Goal: Information Seeking & Learning: Learn about a topic

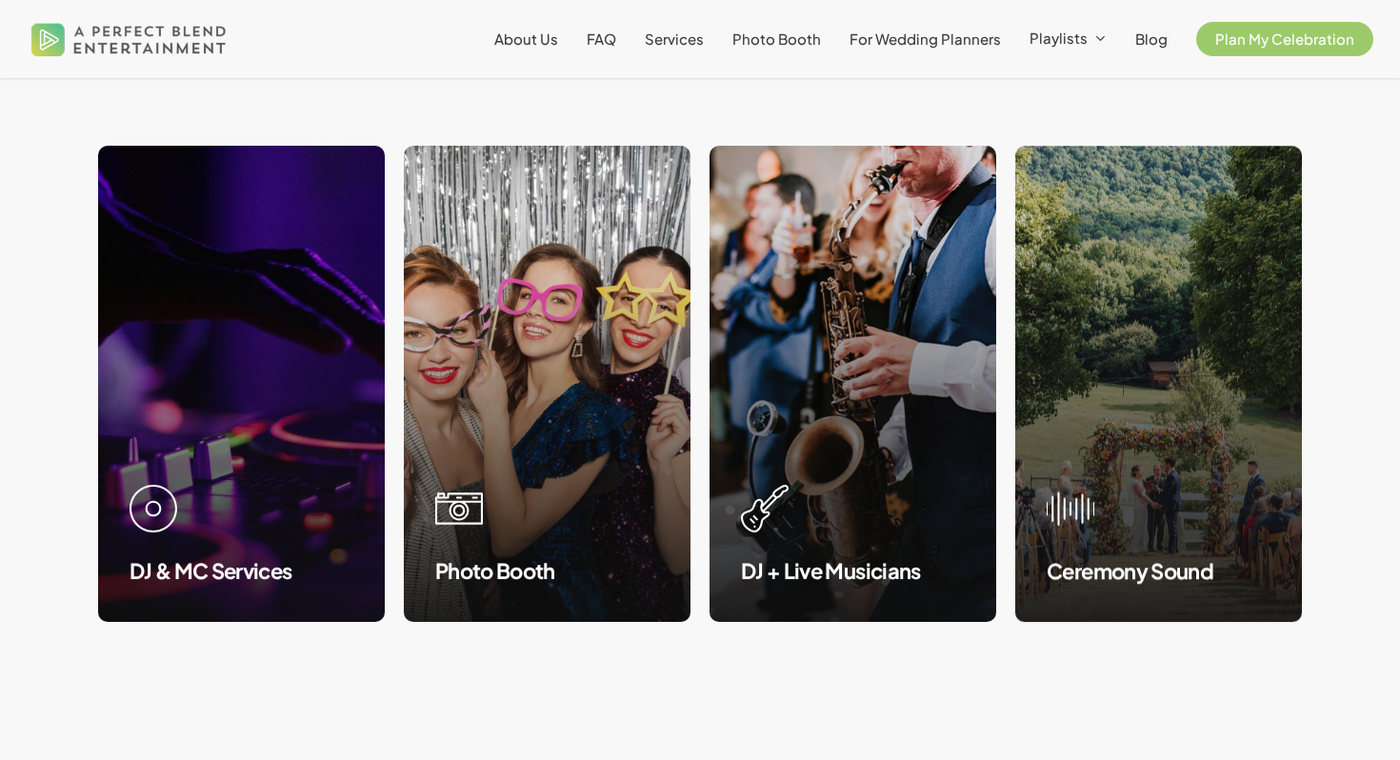
scroll to position [1772, 0]
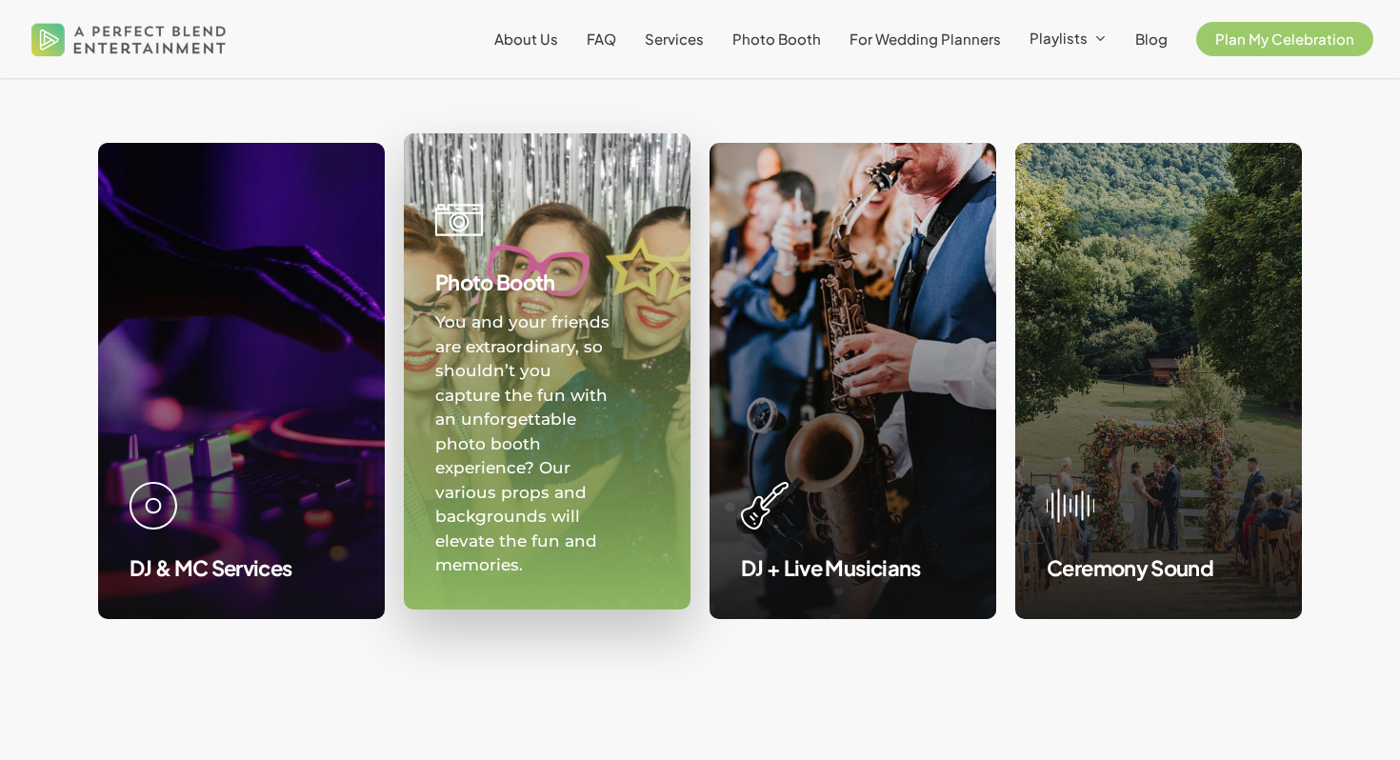
click at [517, 396] on link at bounding box center [547, 371] width 285 height 474
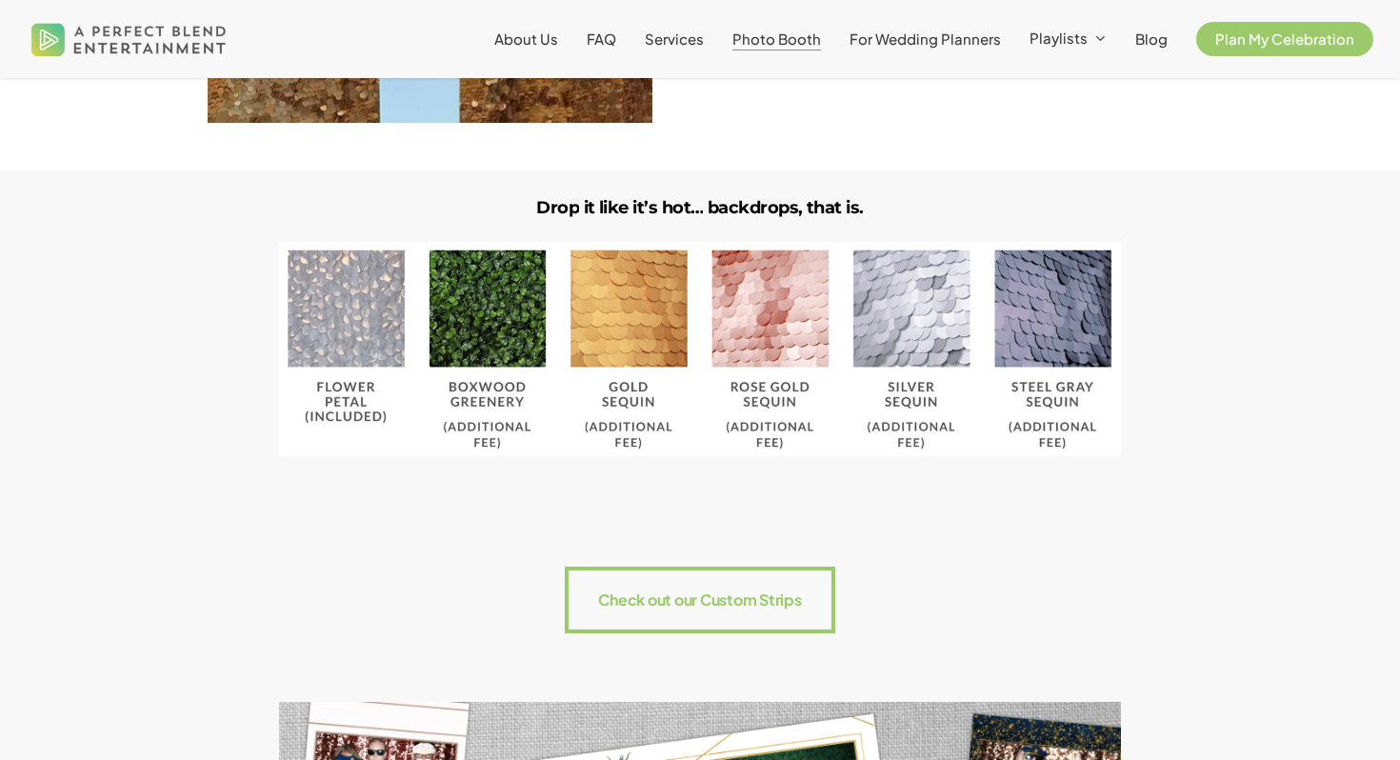
scroll to position [1838, 0]
click at [478, 347] on img at bounding box center [699, 348] width 841 height 214
click at [481, 373] on img at bounding box center [699, 348] width 841 height 214
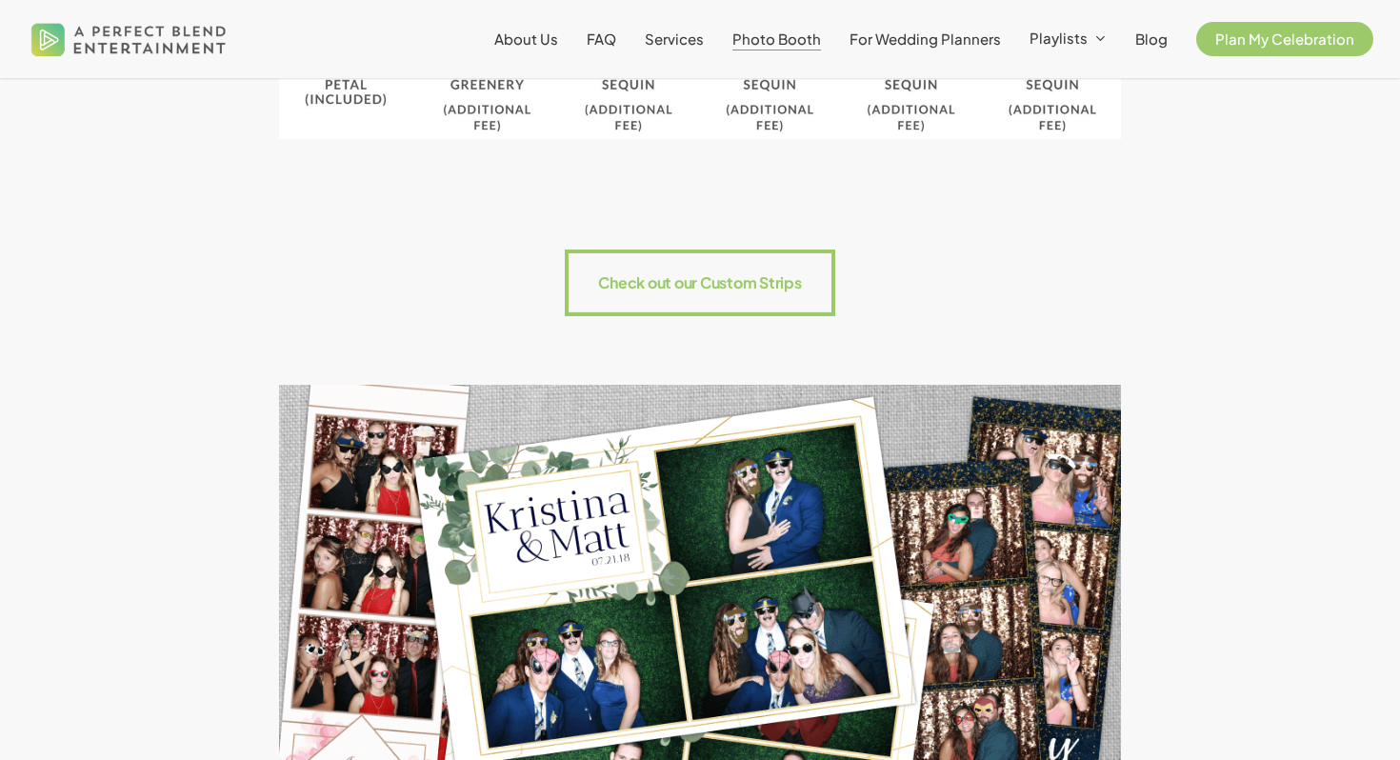
scroll to position [2227, 0]
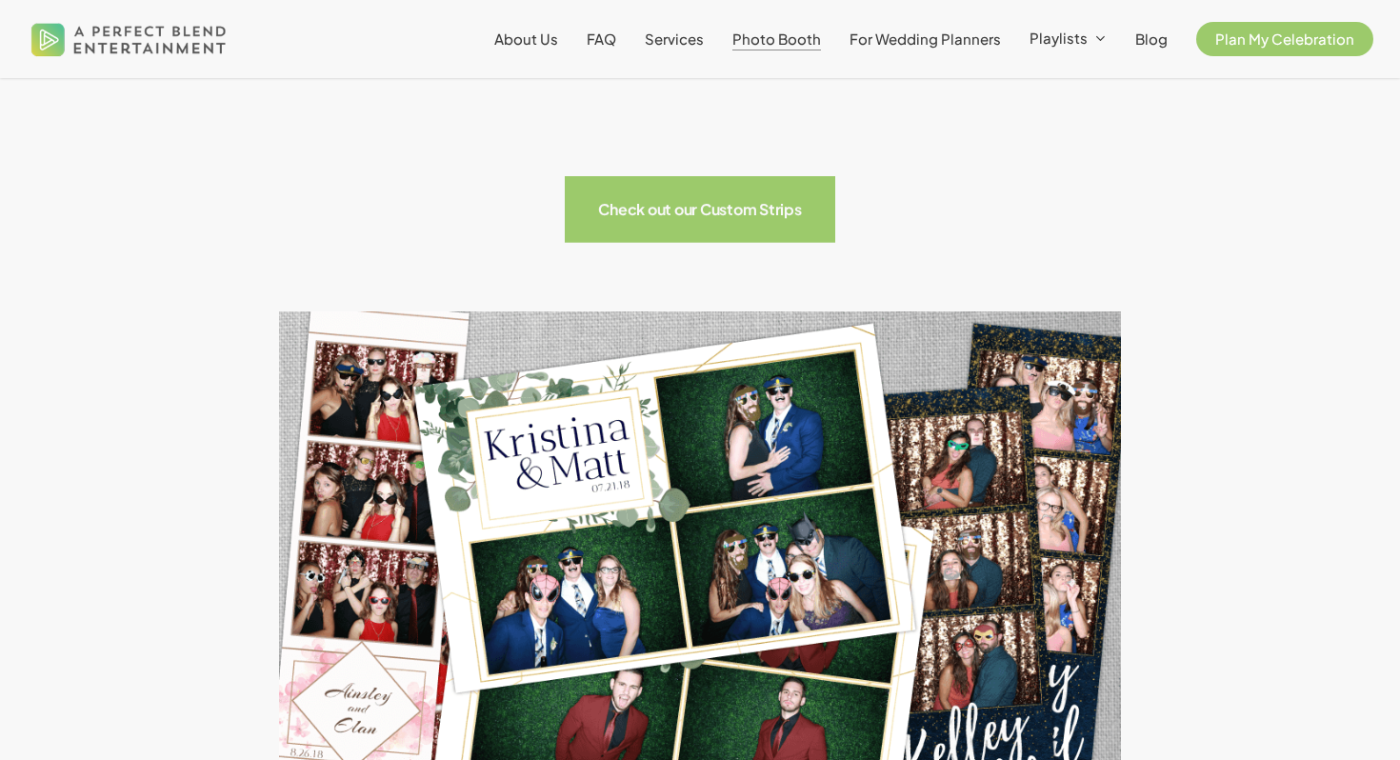
click at [700, 227] on rect at bounding box center [701, 209] width 272 height 67
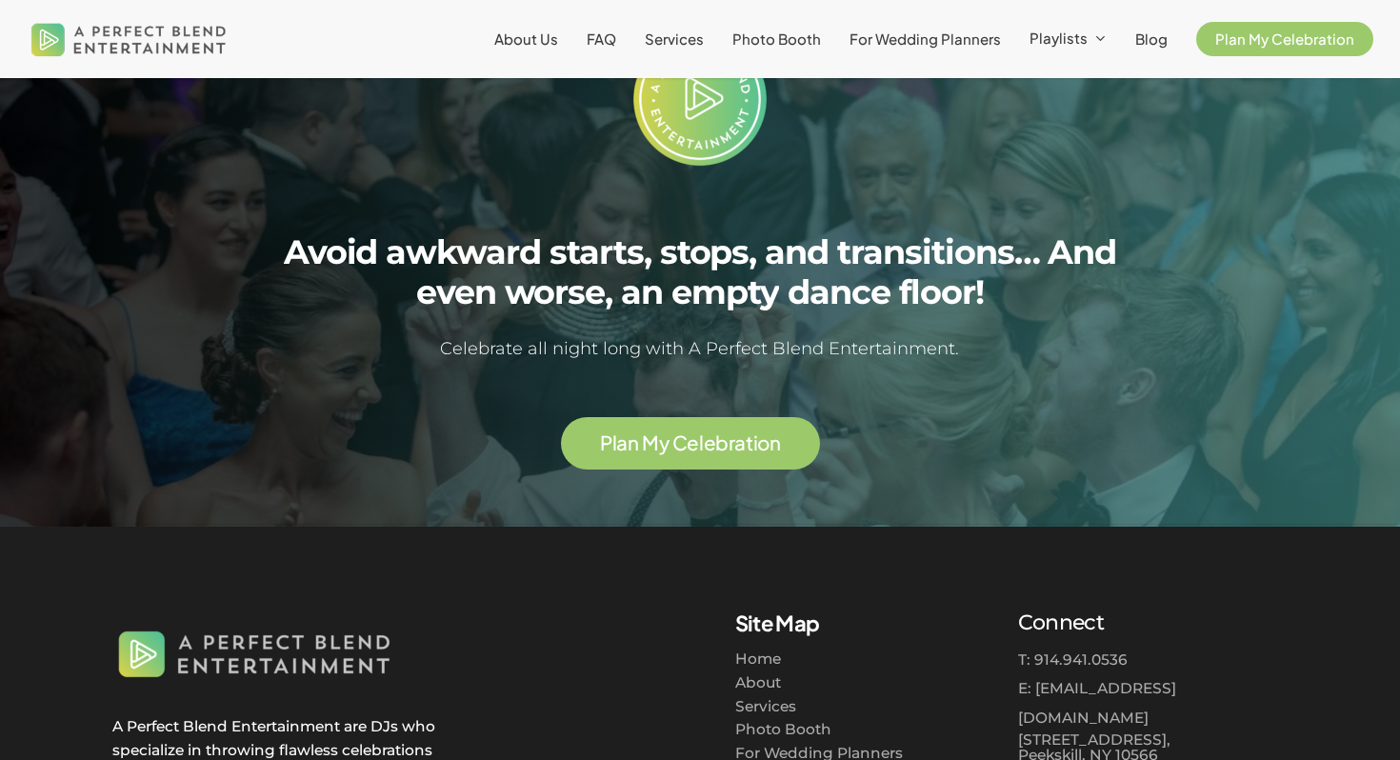
scroll to position [2880, 0]
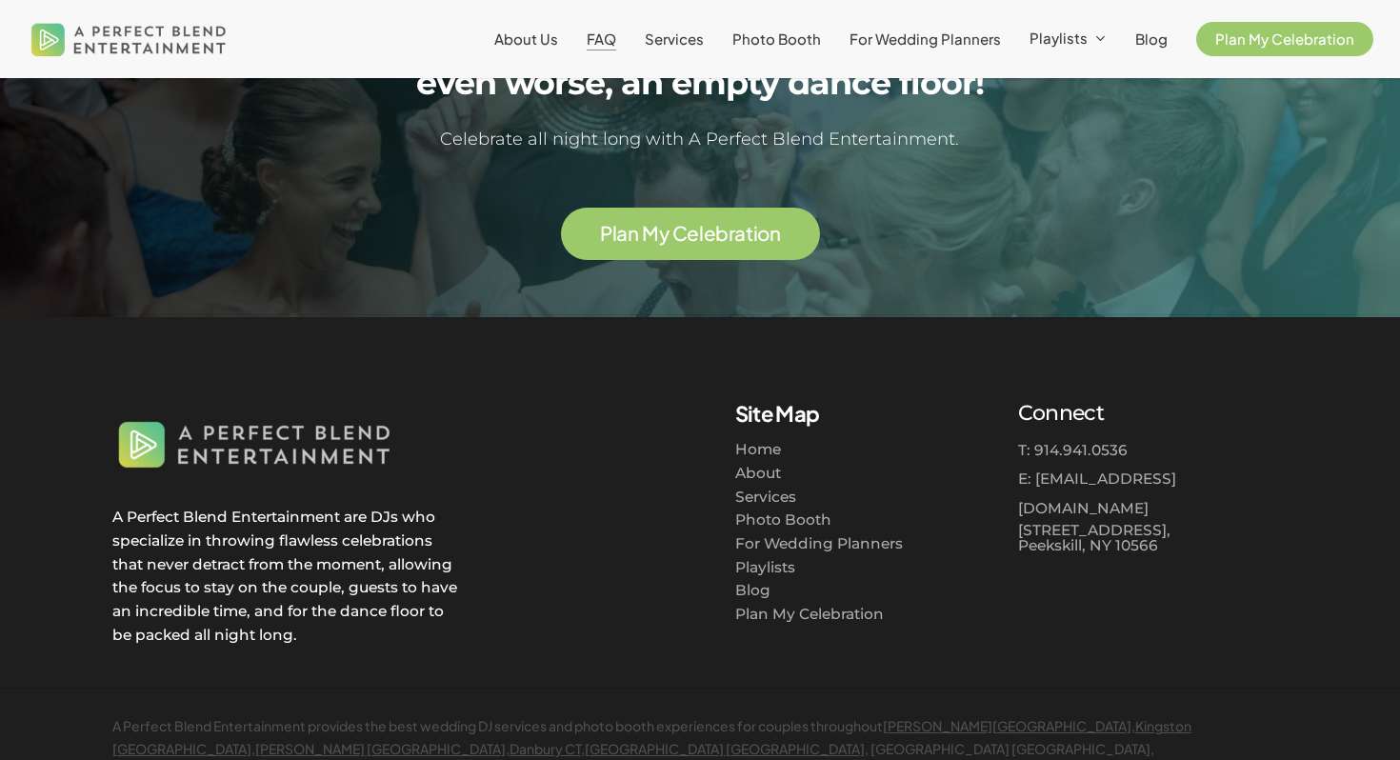
click at [605, 37] on span "FAQ" at bounding box center [602, 39] width 30 height 18
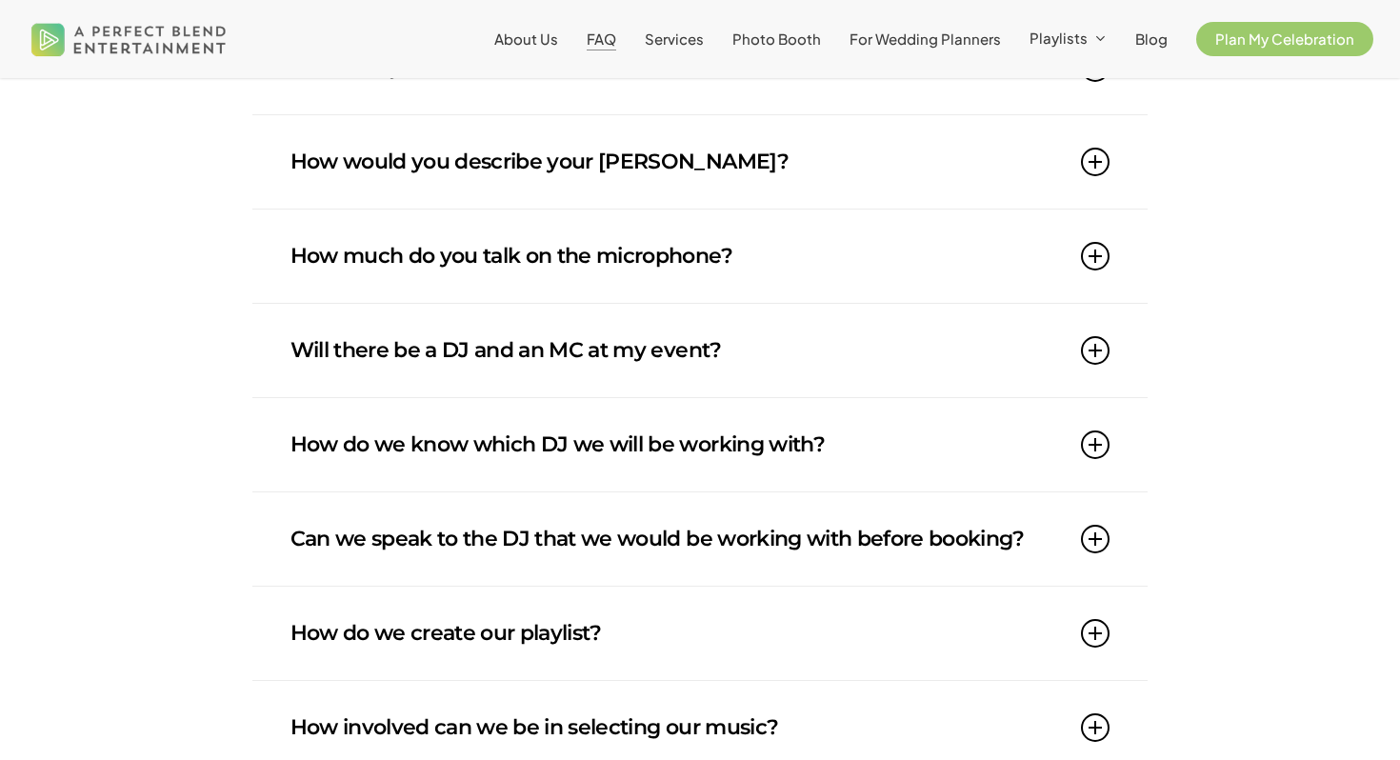
scroll to position [406, 0]
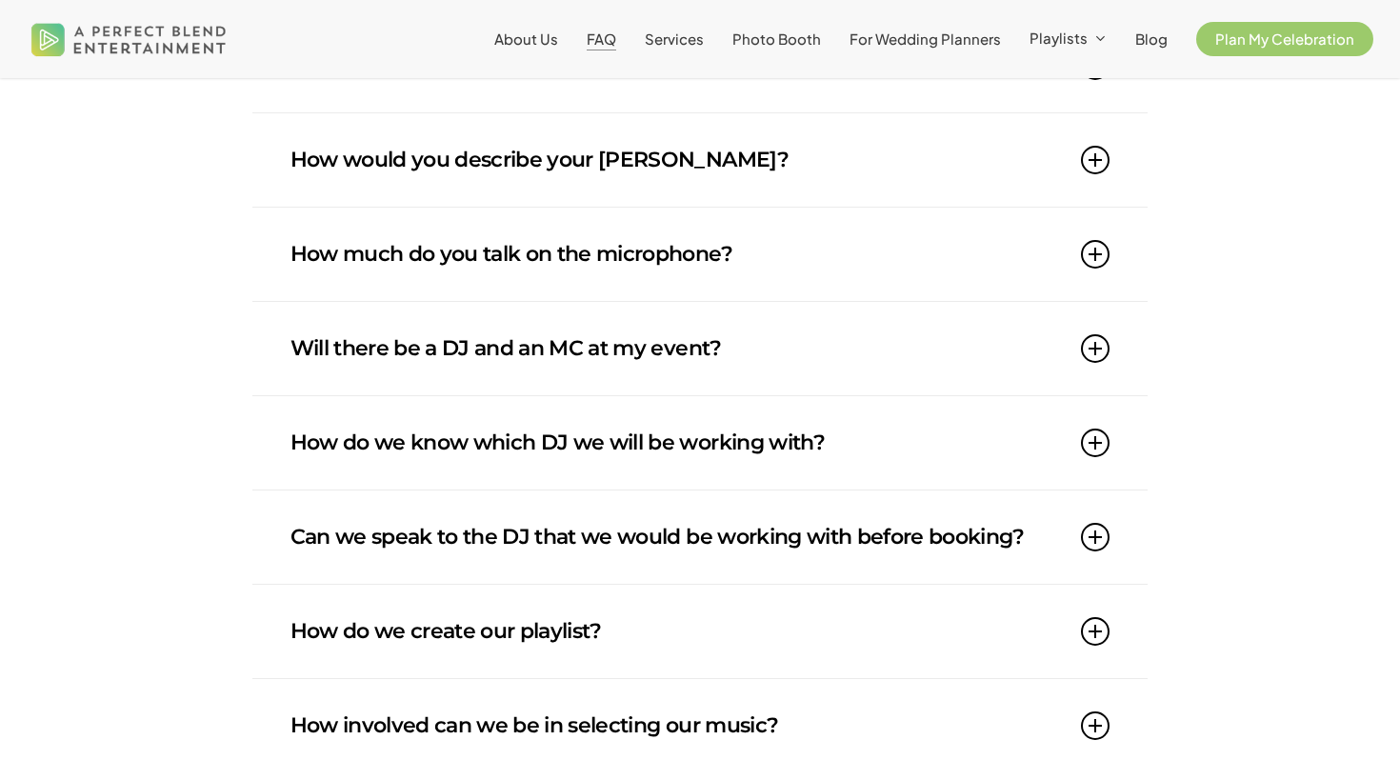
click at [1108, 167] on icon at bounding box center [1095, 160] width 29 height 29
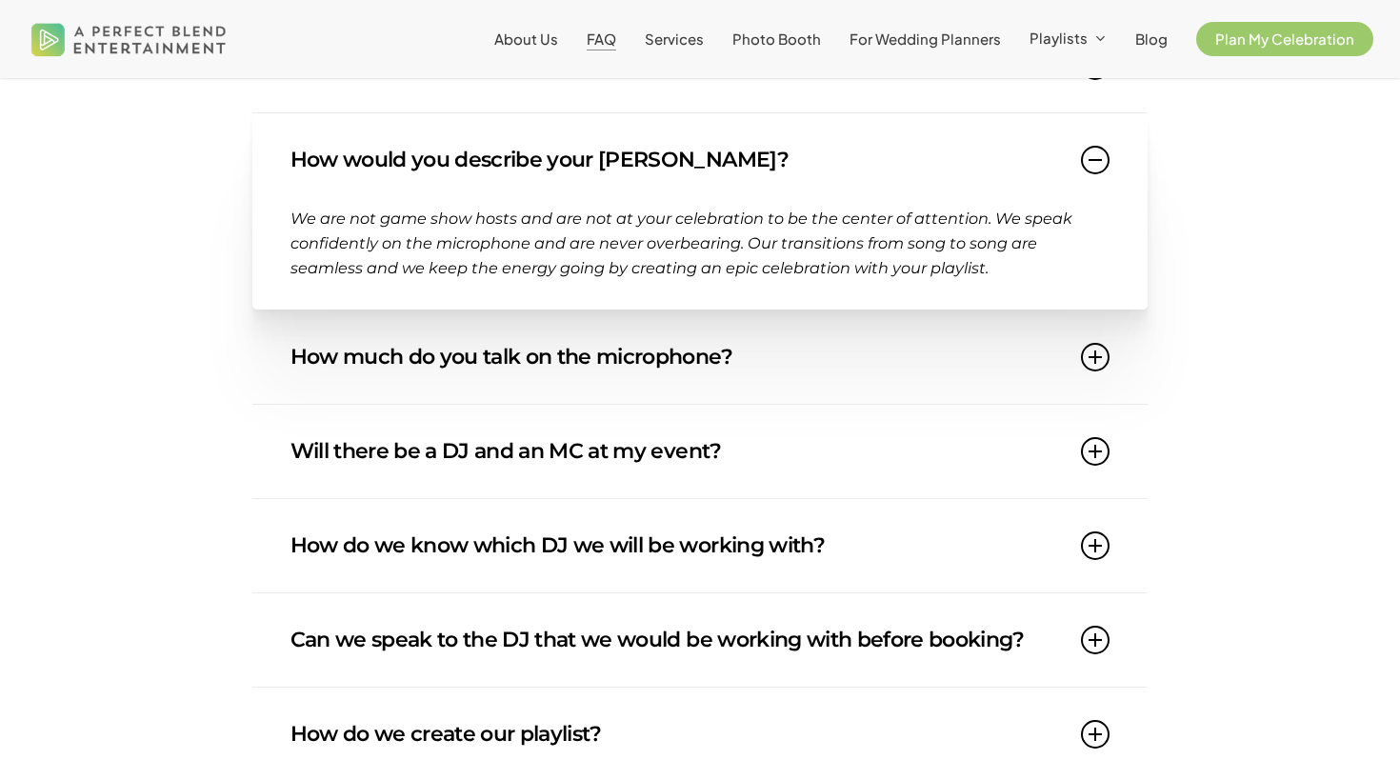
click at [1096, 157] on icon at bounding box center [1095, 160] width 29 height 29
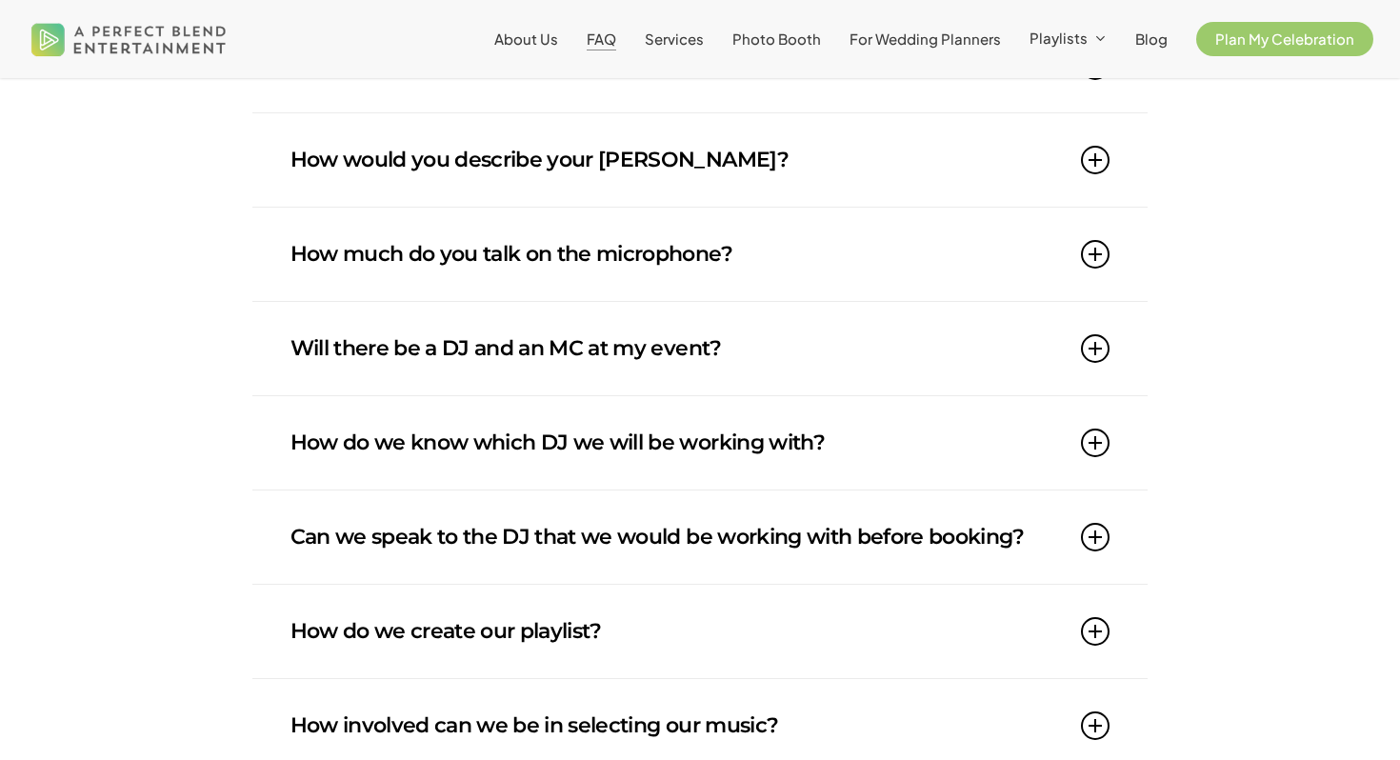
click at [1099, 256] on icon at bounding box center [1095, 254] width 29 height 29
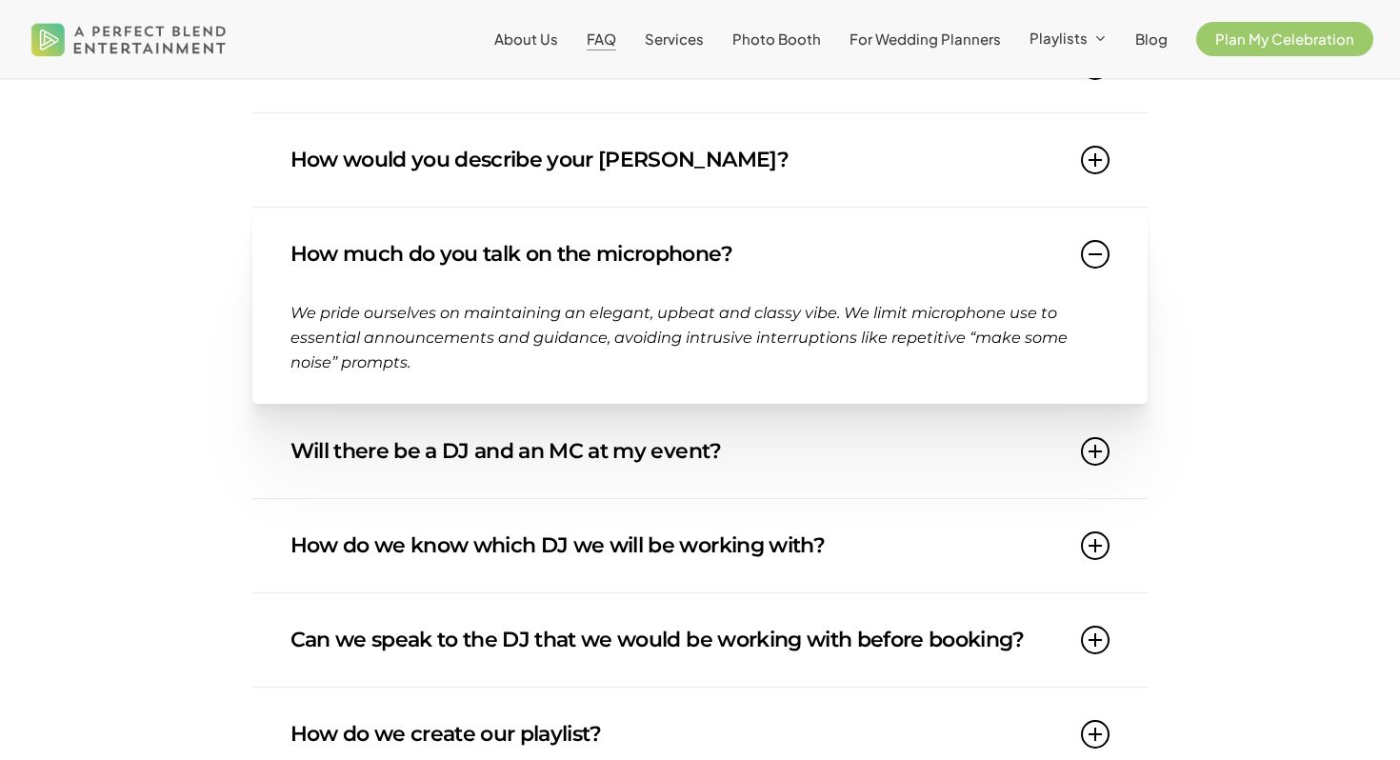
click at [1099, 255] on icon at bounding box center [1095, 254] width 29 height 29
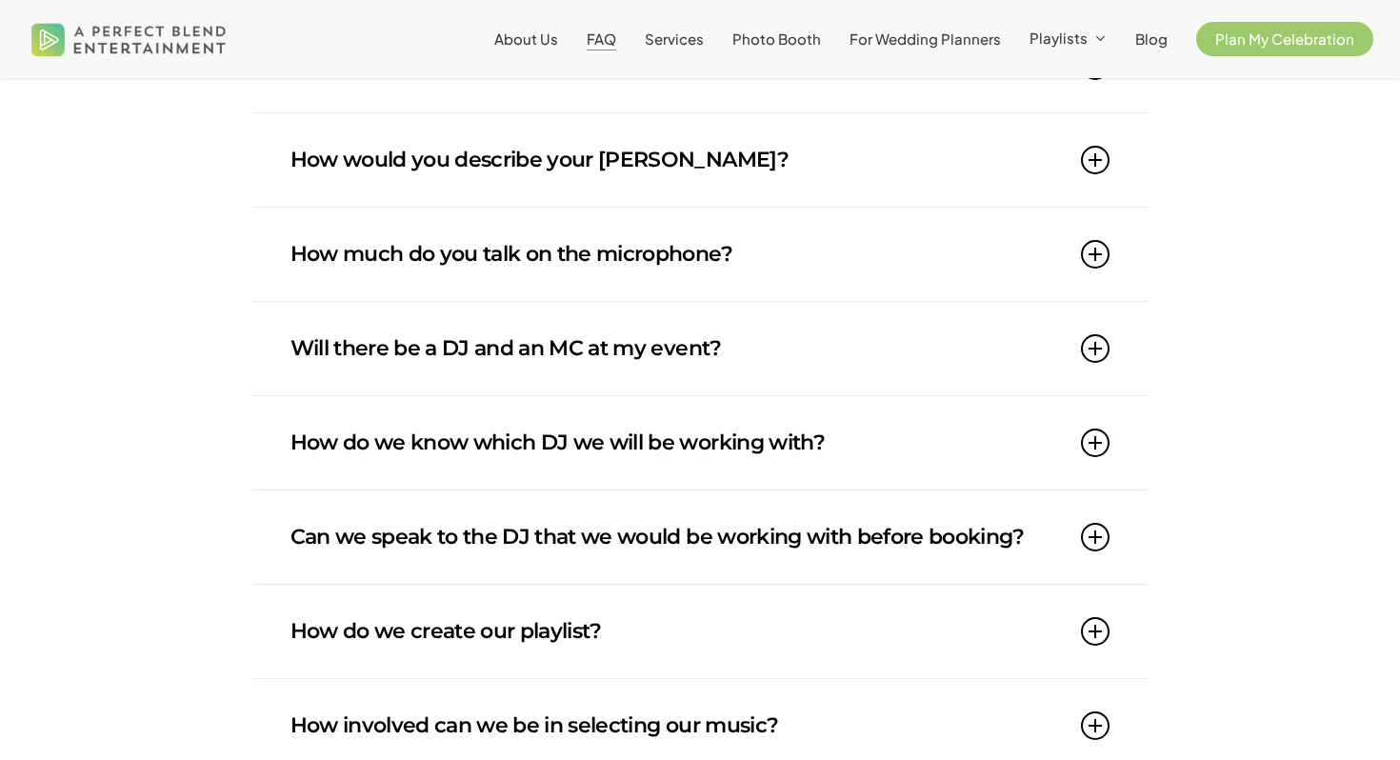
click at [1092, 357] on icon at bounding box center [1095, 348] width 29 height 29
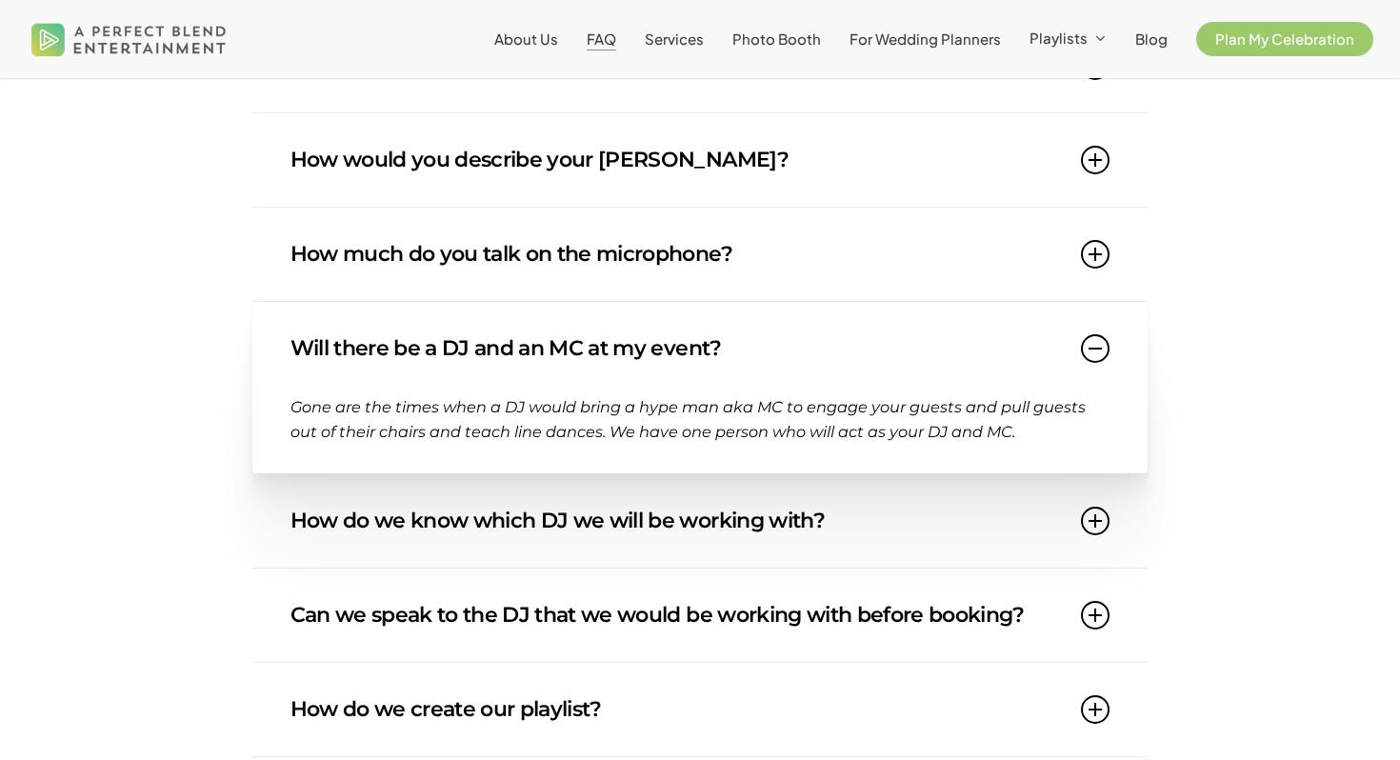
click at [1090, 512] on icon at bounding box center [1095, 521] width 29 height 29
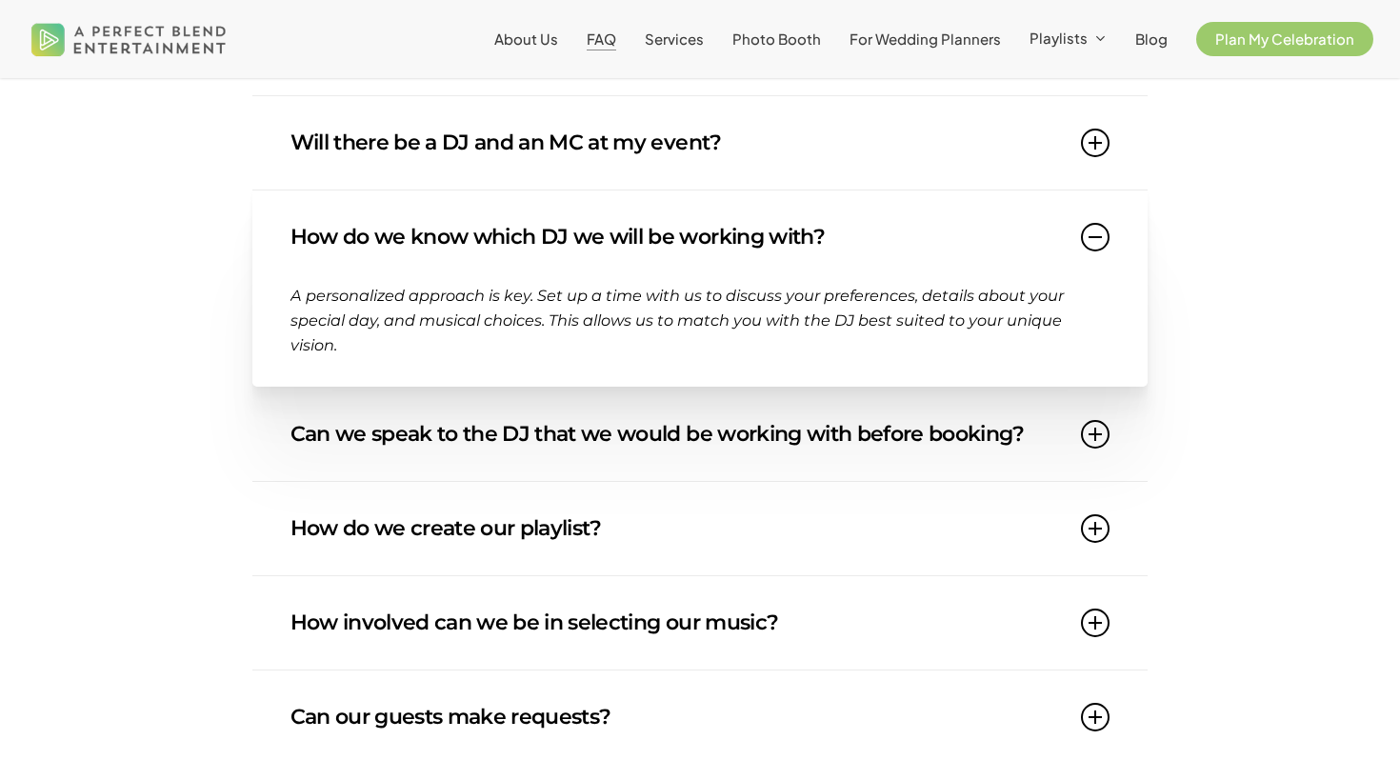
scroll to position [621, 0]
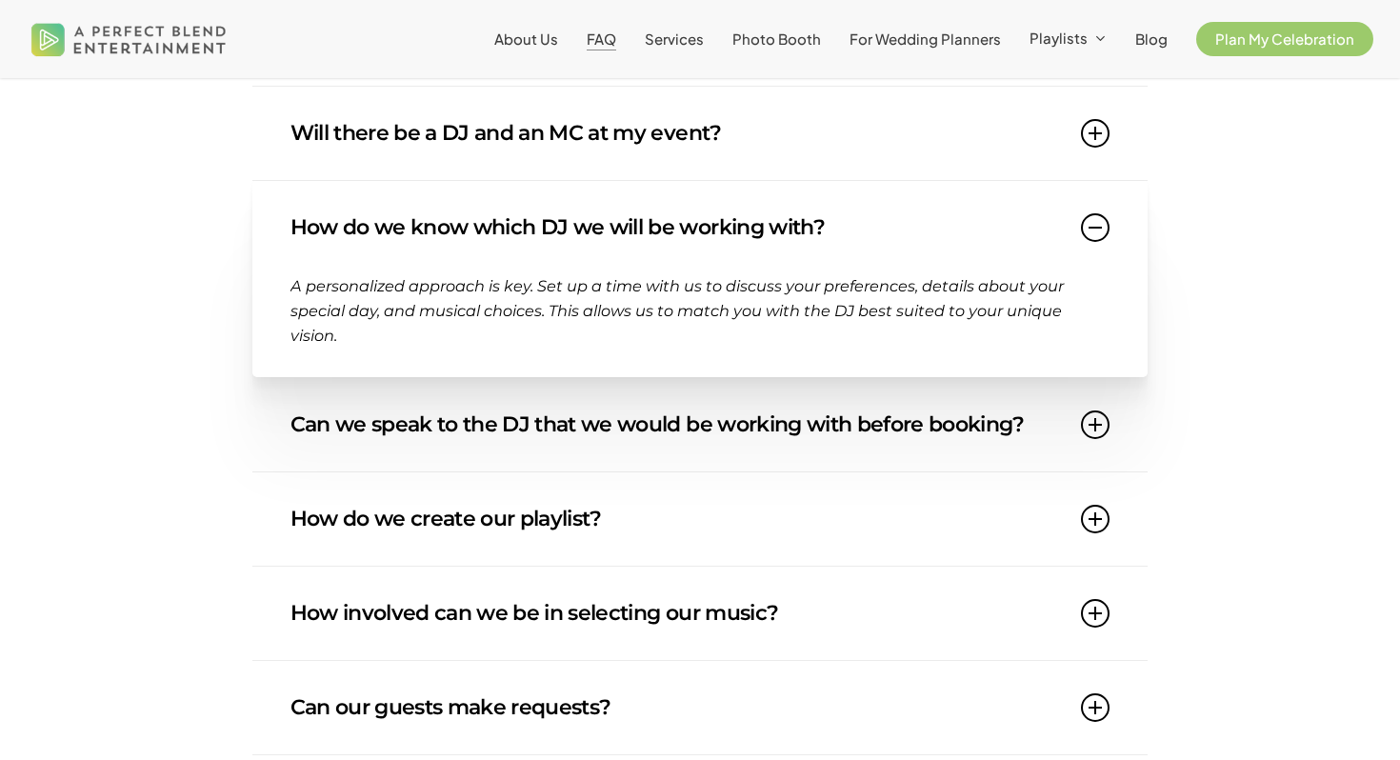
click at [1099, 429] on icon at bounding box center [1095, 425] width 29 height 29
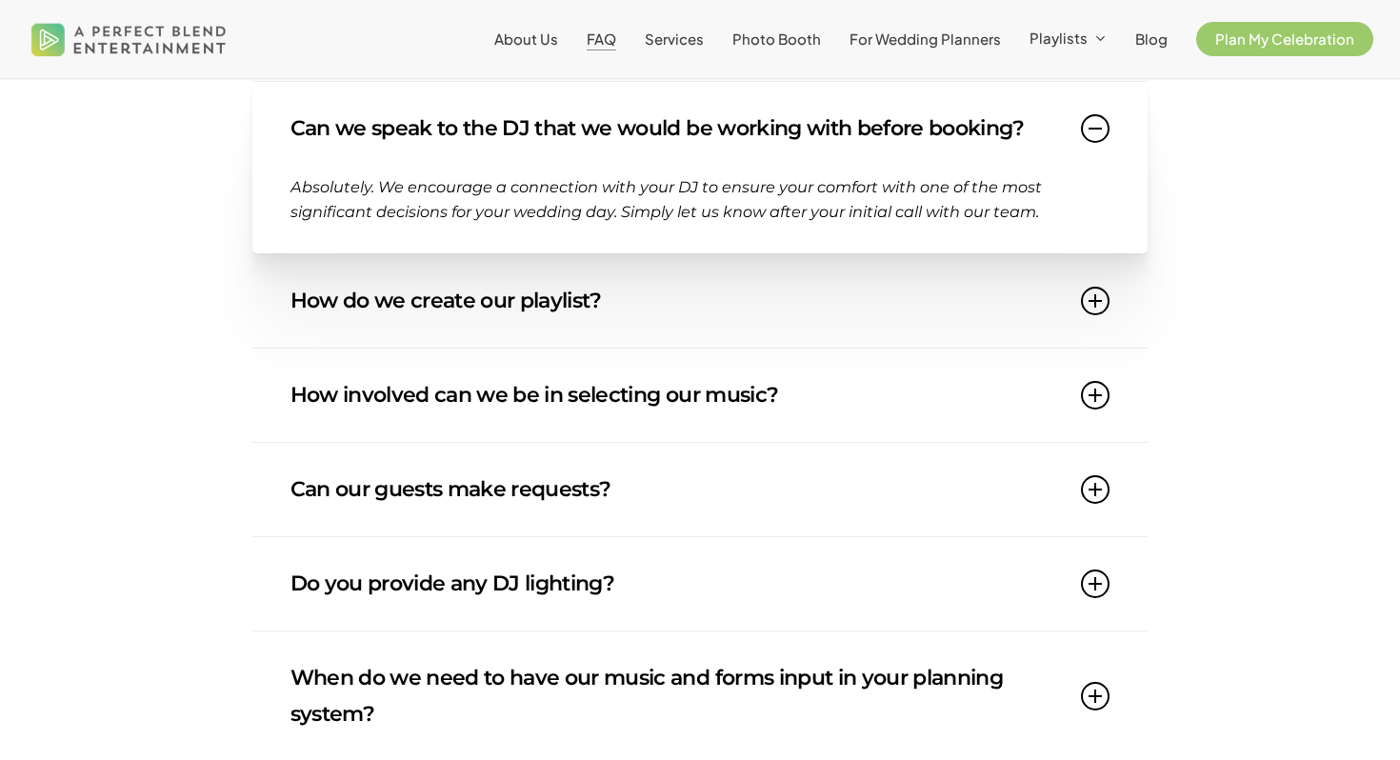
scroll to position [845, 0]
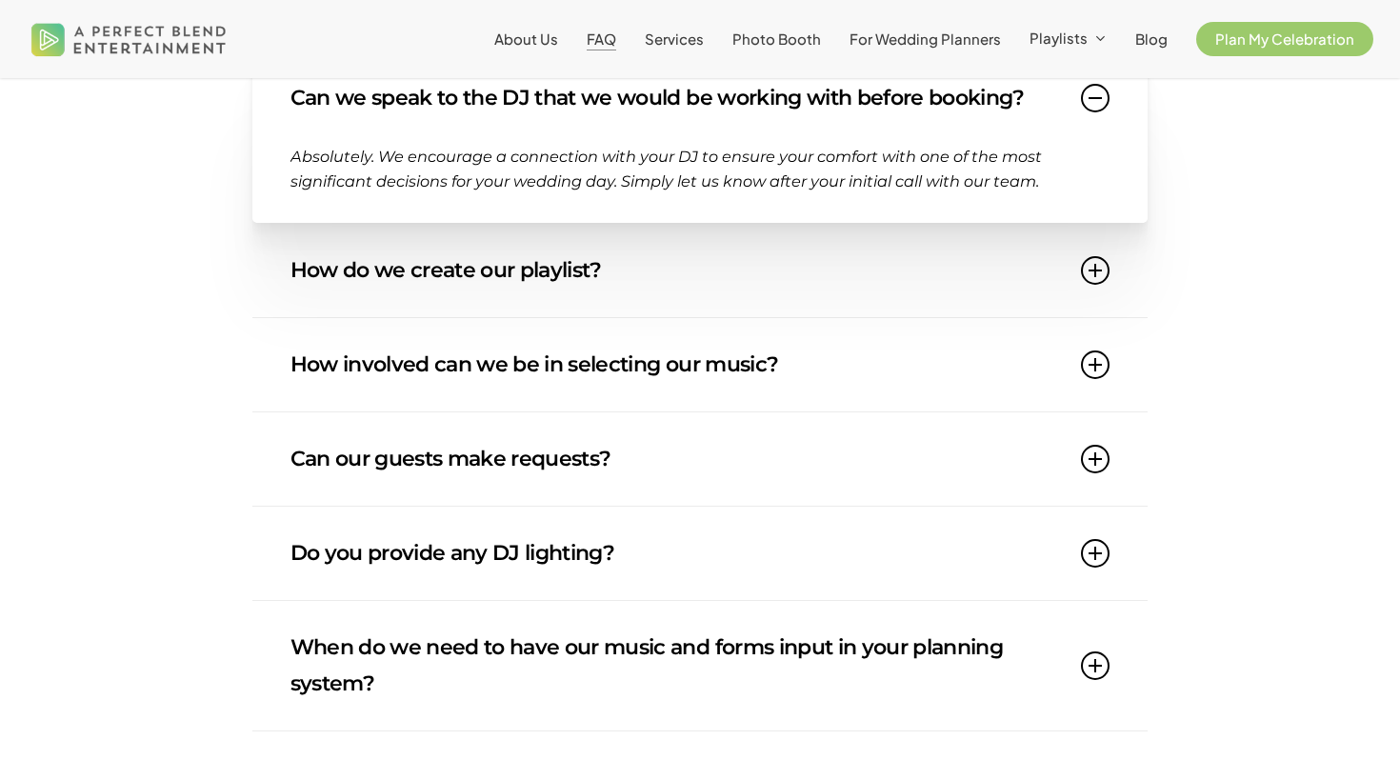
click at [1095, 267] on icon at bounding box center [1095, 270] width 29 height 29
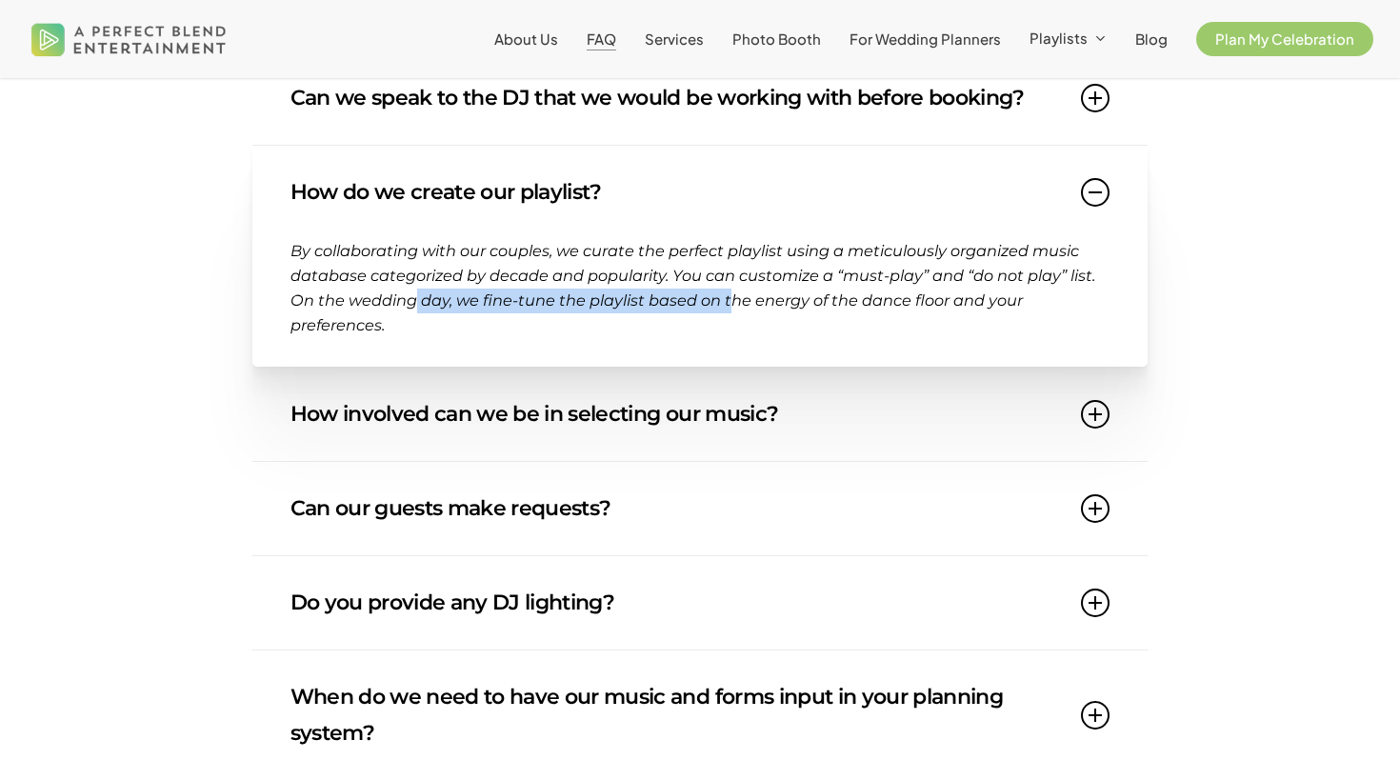
drag, startPoint x: 417, startPoint y: 290, endPoint x: 729, endPoint y: 292, distance: 311.5
click at [733, 294] on p "By collaborating with our couples, we curate the perfect playlist using a metic…" at bounding box center [701, 288] width 820 height 99
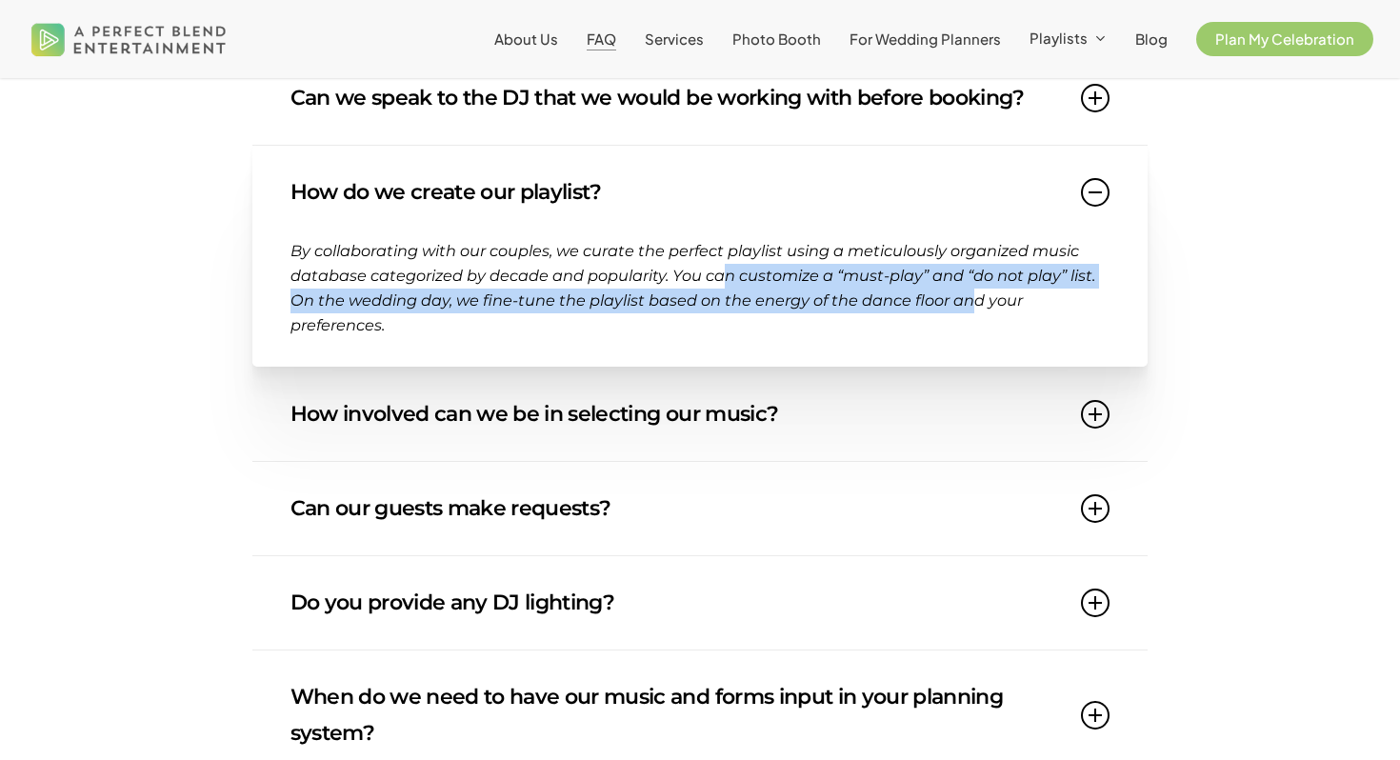
drag, startPoint x: 724, startPoint y: 277, endPoint x: 973, endPoint y: 290, distance: 249.0
click at [976, 291] on span "By collaborating with our couples, we curate the perfect playlist using a metic…" at bounding box center [693, 287] width 805 height 93
click at [590, 300] on span "By collaborating with our couples, we curate the perfect playlist using a metic…" at bounding box center [693, 287] width 805 height 93
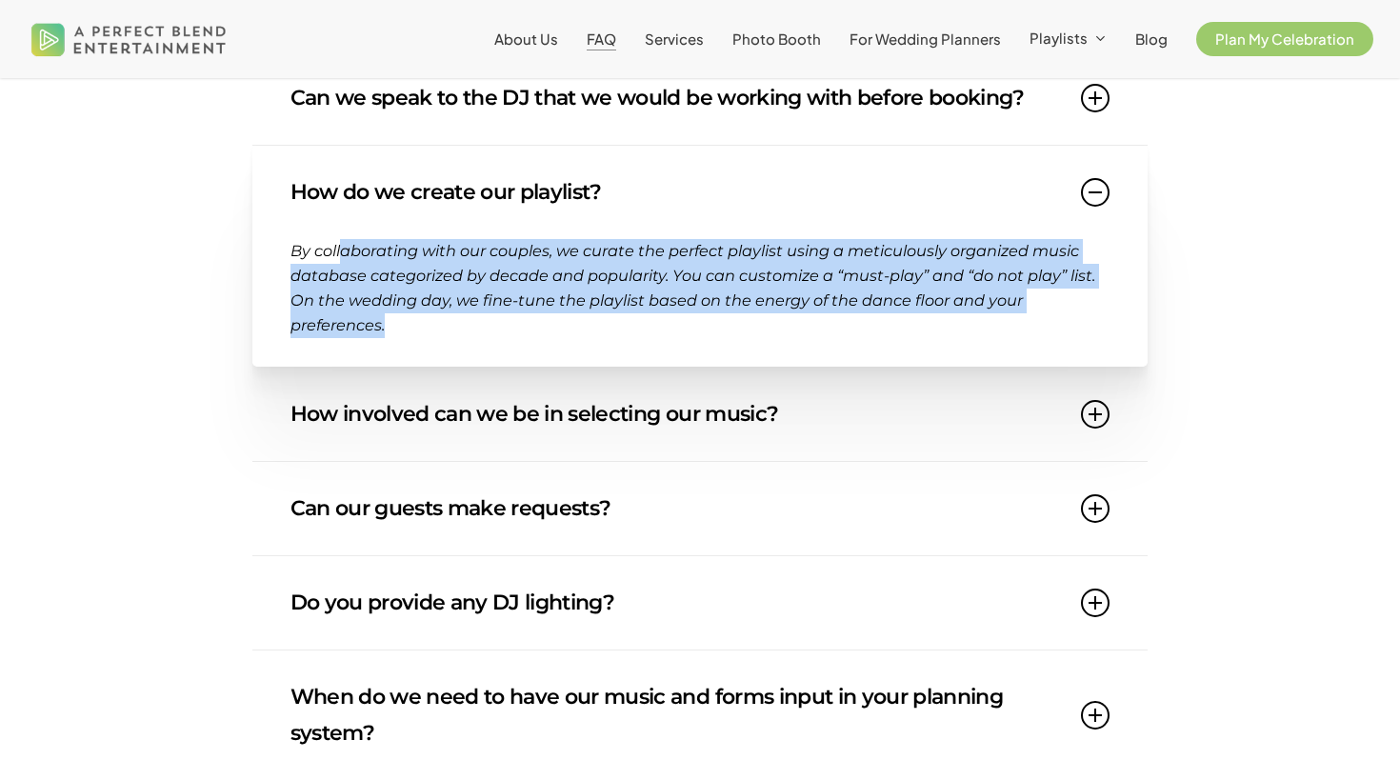
drag, startPoint x: 407, startPoint y: 326, endPoint x: 343, endPoint y: 261, distance: 90.9
click at [343, 261] on p "By collaborating with our couples, we curate the perfect playlist using a metic…" at bounding box center [701, 288] width 820 height 99
click at [436, 257] on span "By collaborating with our couples, we curate the perfect playlist using a metic…" at bounding box center [693, 287] width 805 height 93
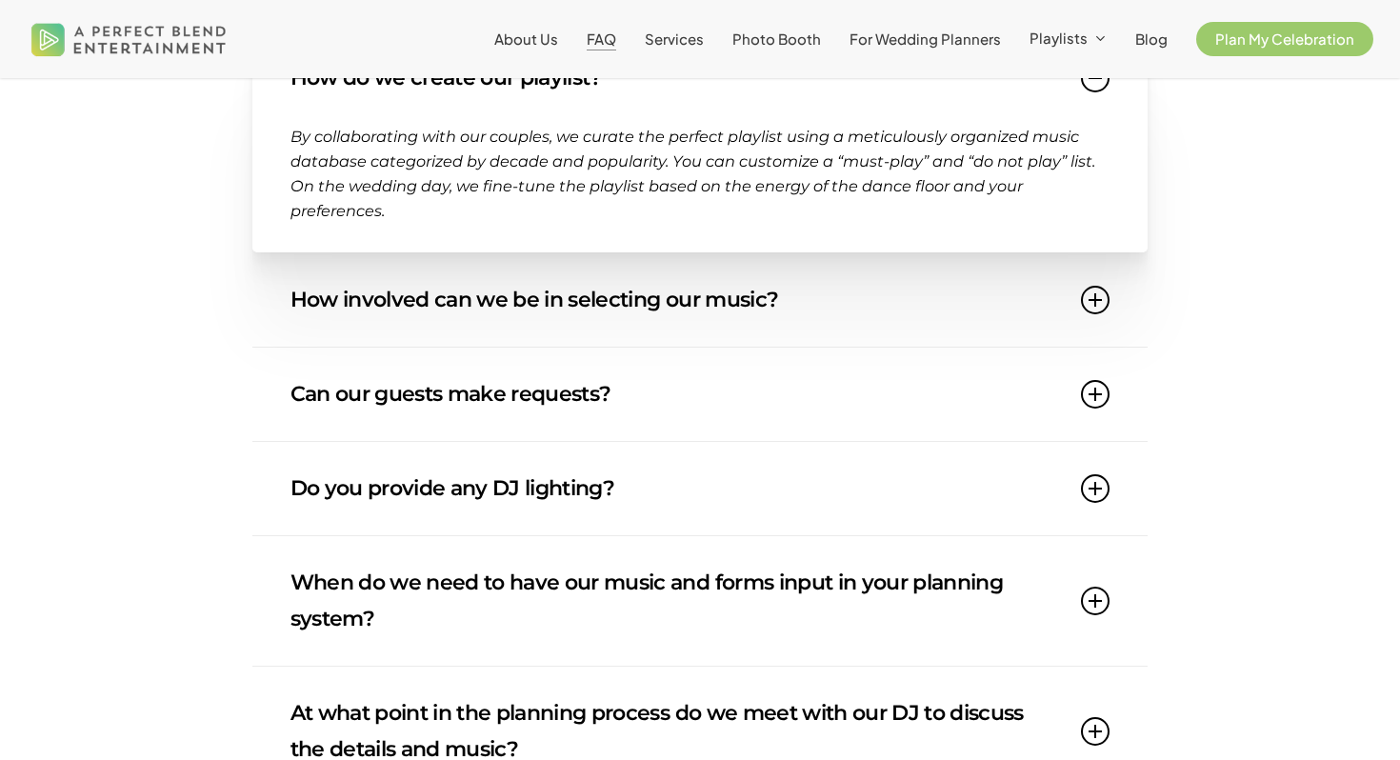
scroll to position [1012, 0]
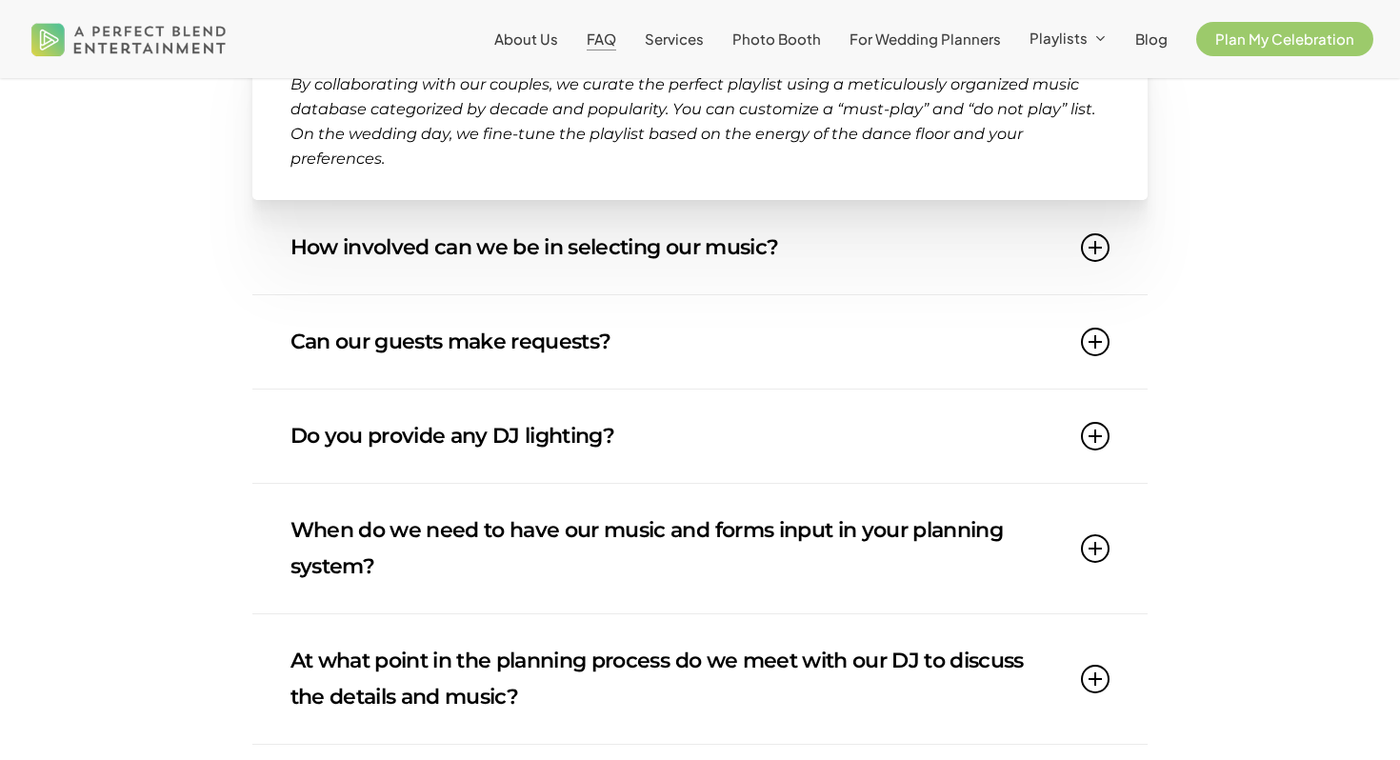
click at [1056, 244] on link "How involved can we be in selecting our music?" at bounding box center [701, 247] width 820 height 93
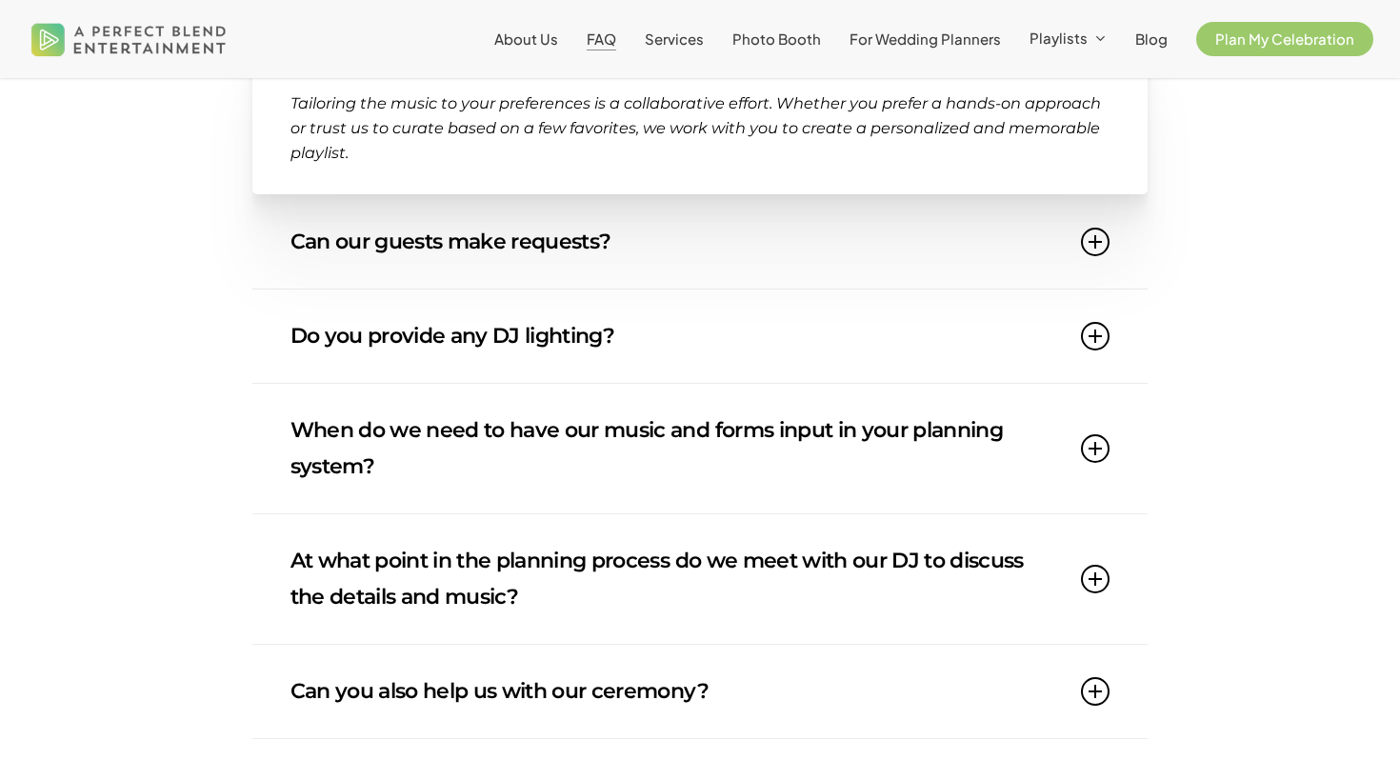
scroll to position [1089, 0]
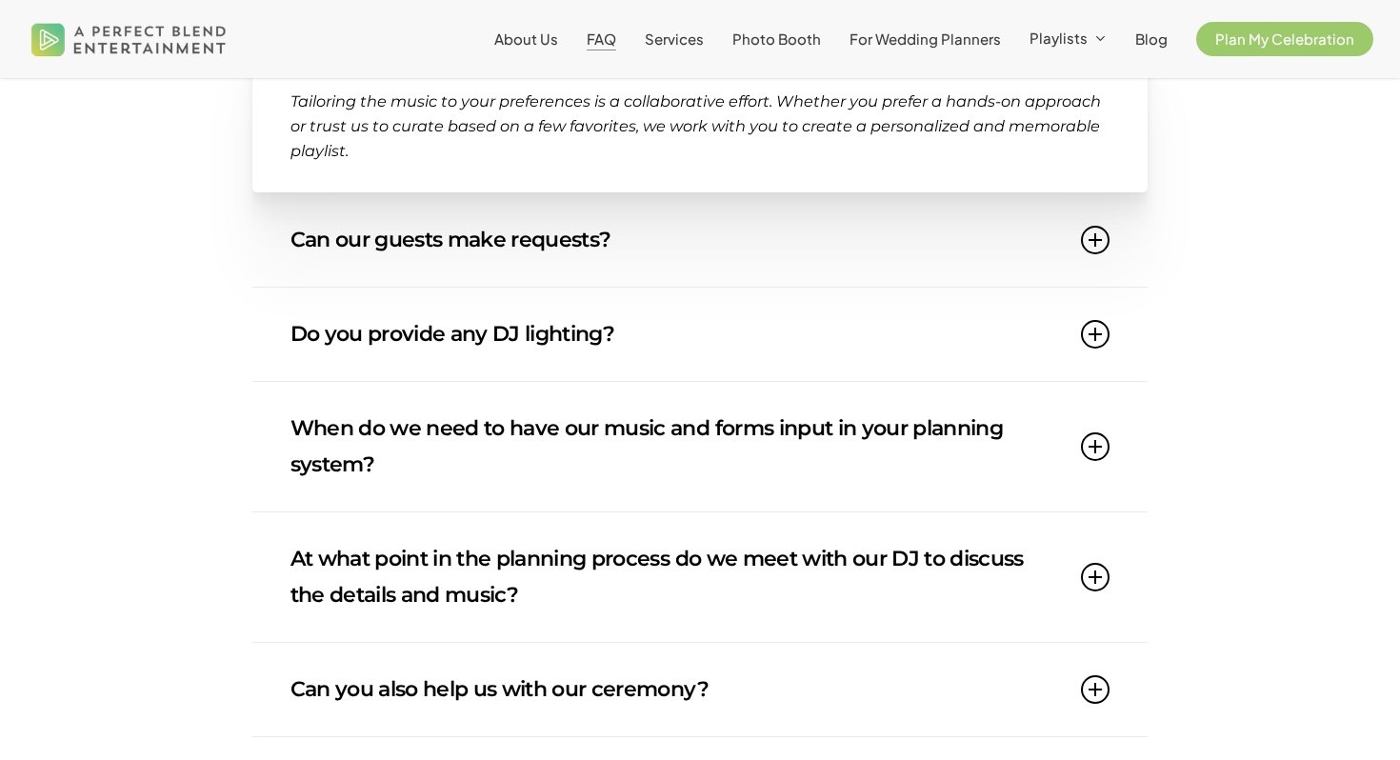
click at [1091, 238] on icon at bounding box center [1095, 240] width 29 height 29
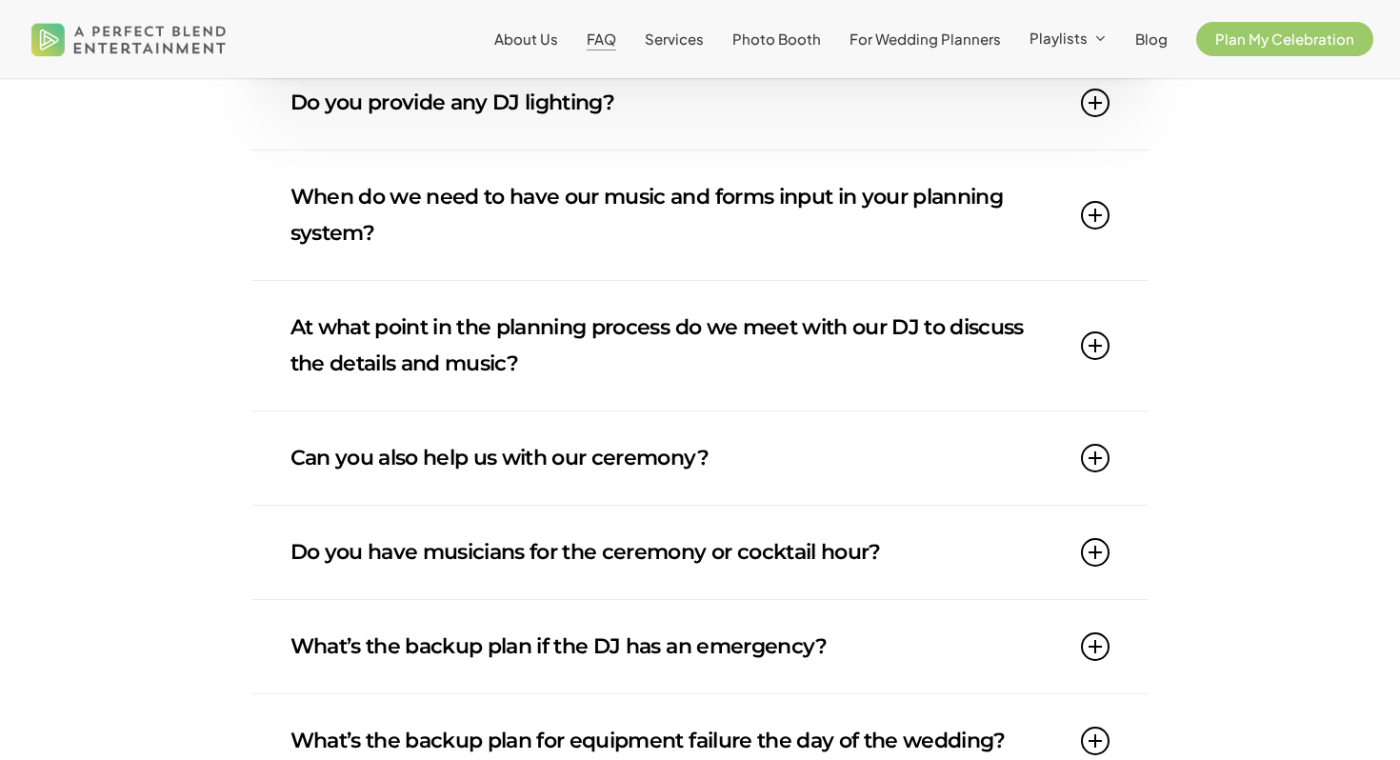
scroll to position [1298, 0]
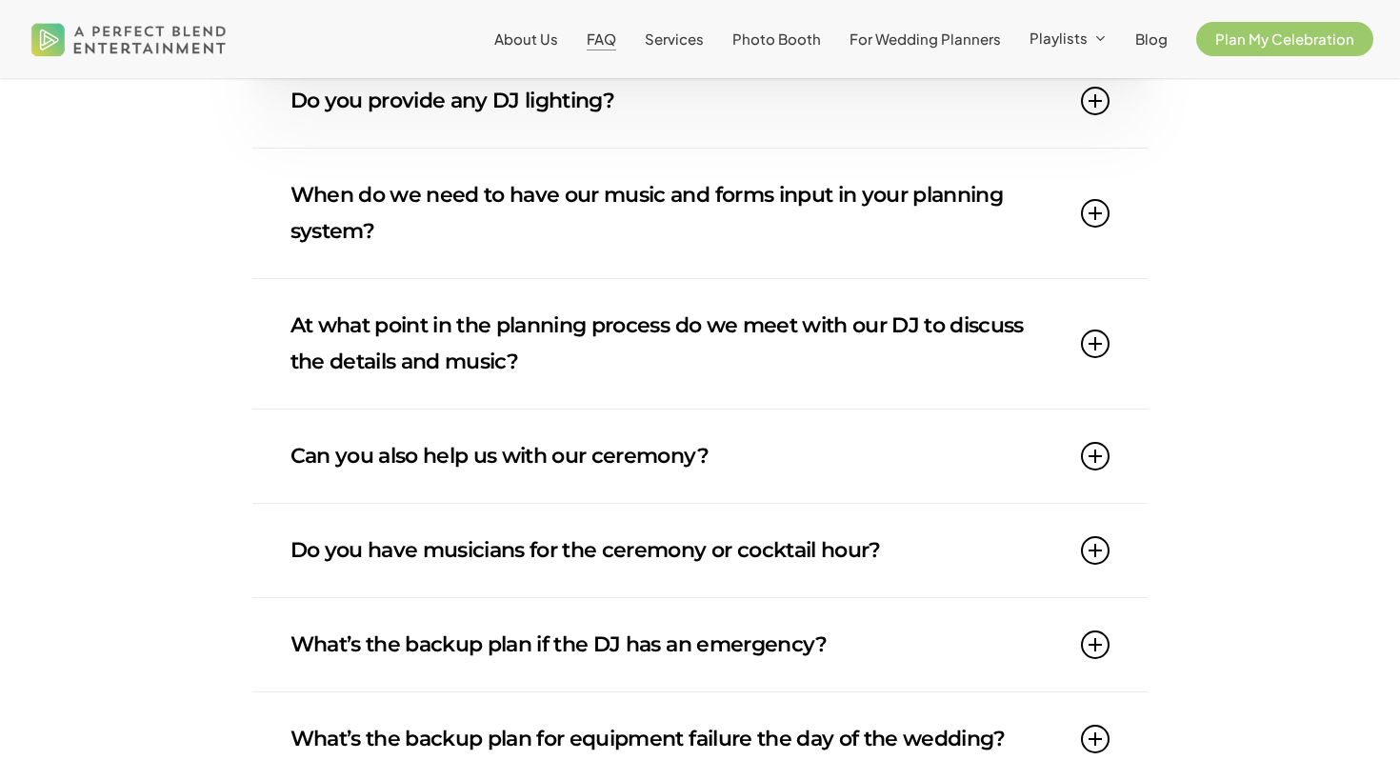
click at [1105, 100] on icon at bounding box center [1095, 101] width 29 height 29
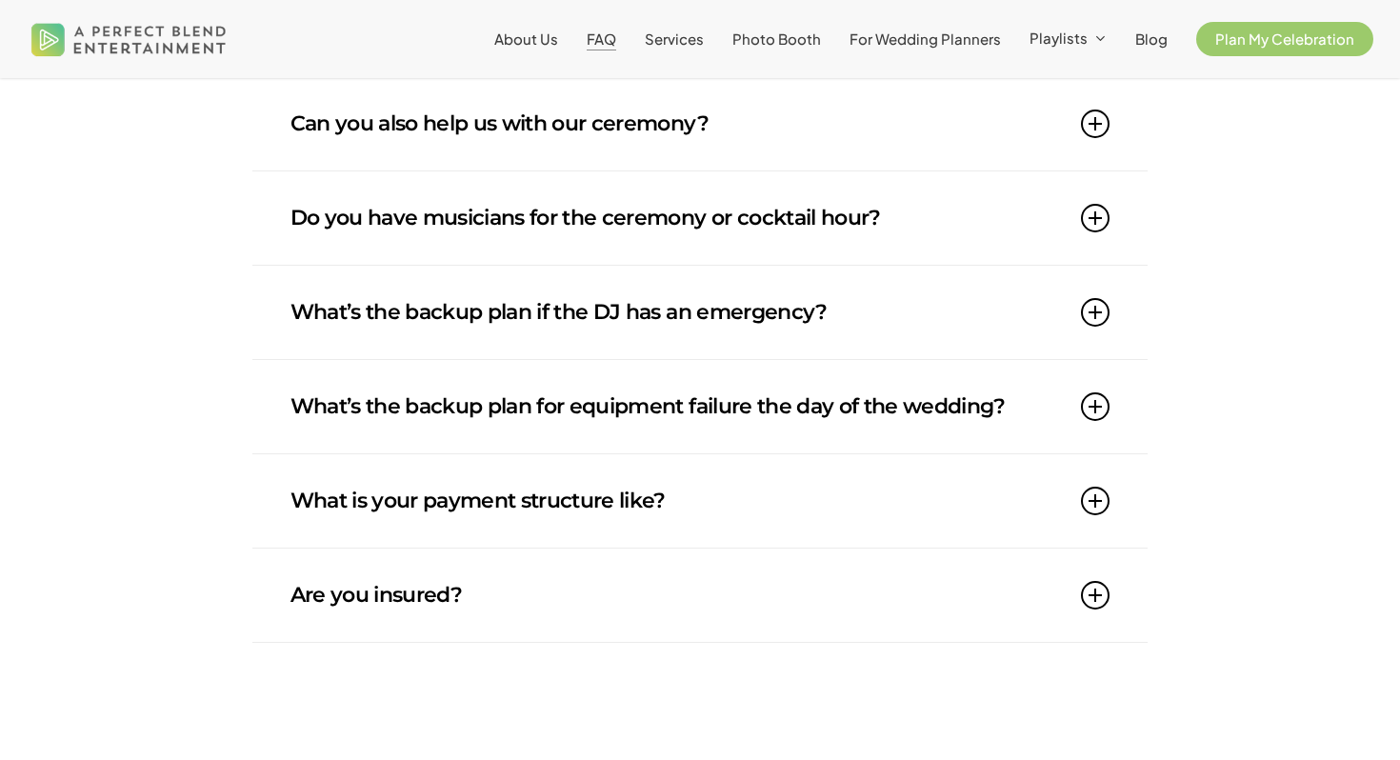
scroll to position [1631, 0]
click at [1094, 221] on icon at bounding box center [1095, 217] width 29 height 29
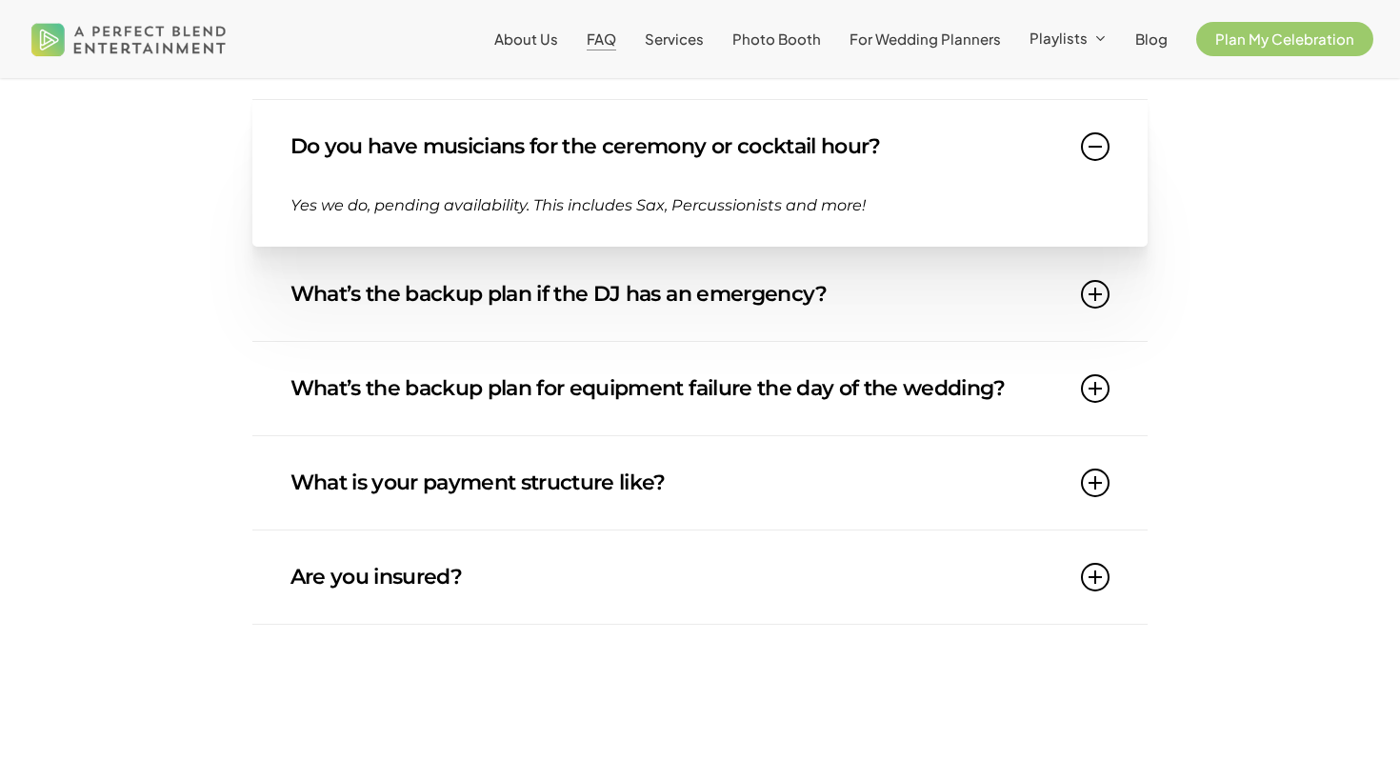
scroll to position [1600, 0]
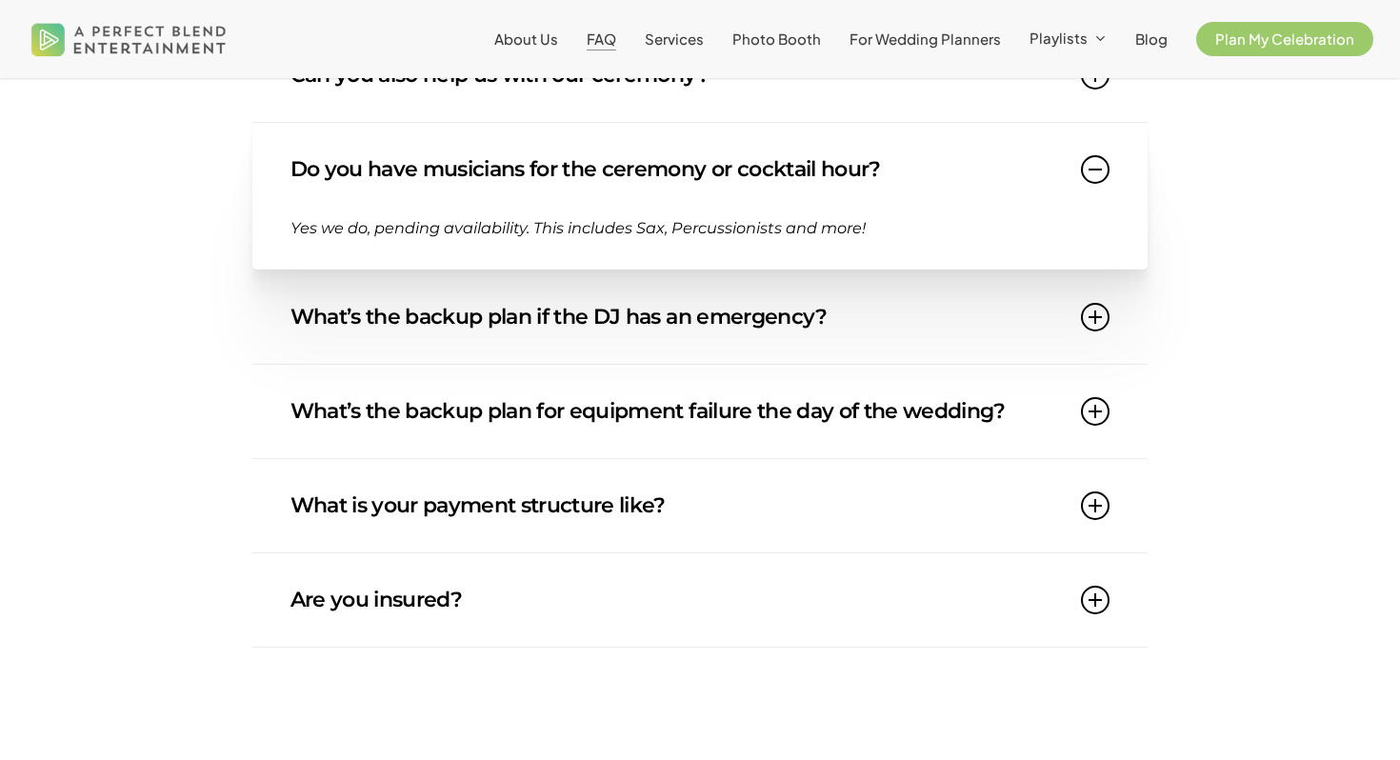
click at [685, 518] on link "What is your payment structure like?" at bounding box center [701, 505] width 820 height 93
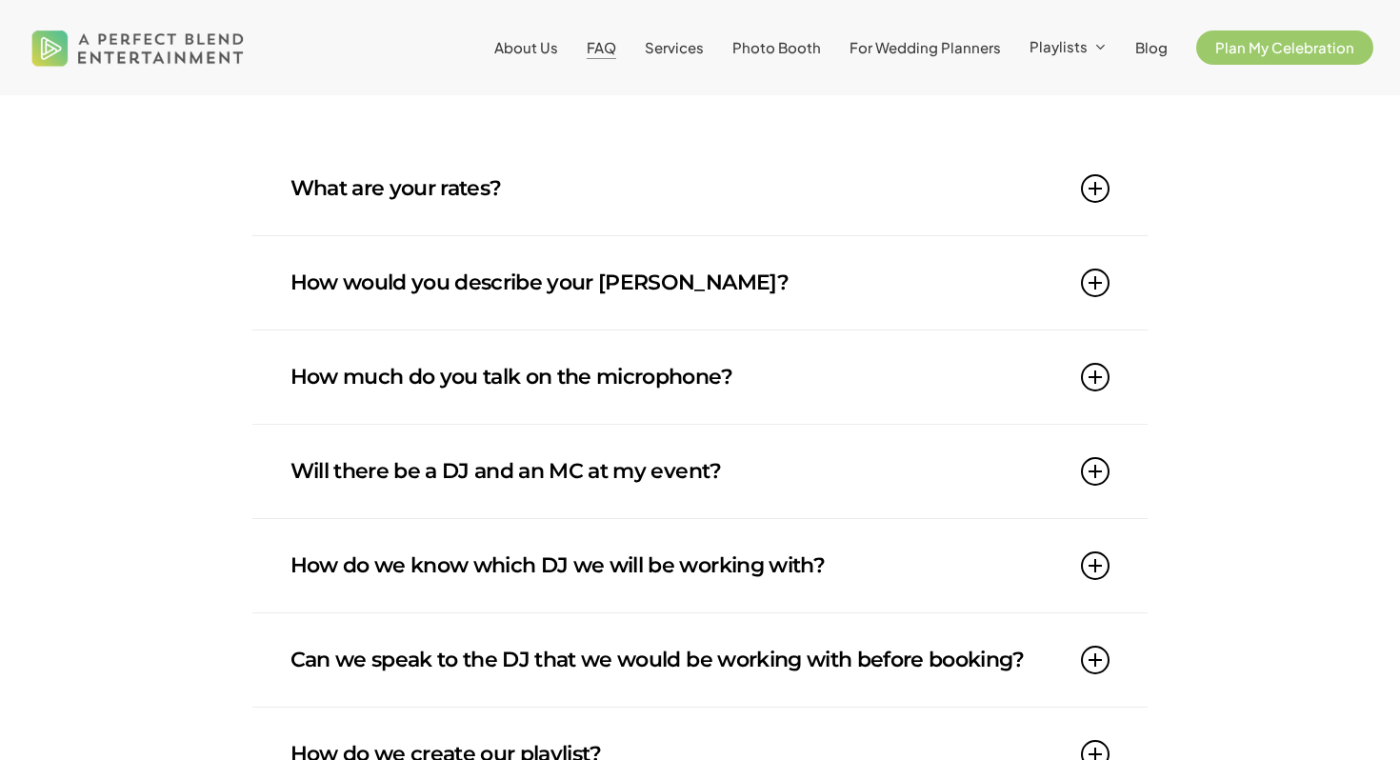
scroll to position [0, 0]
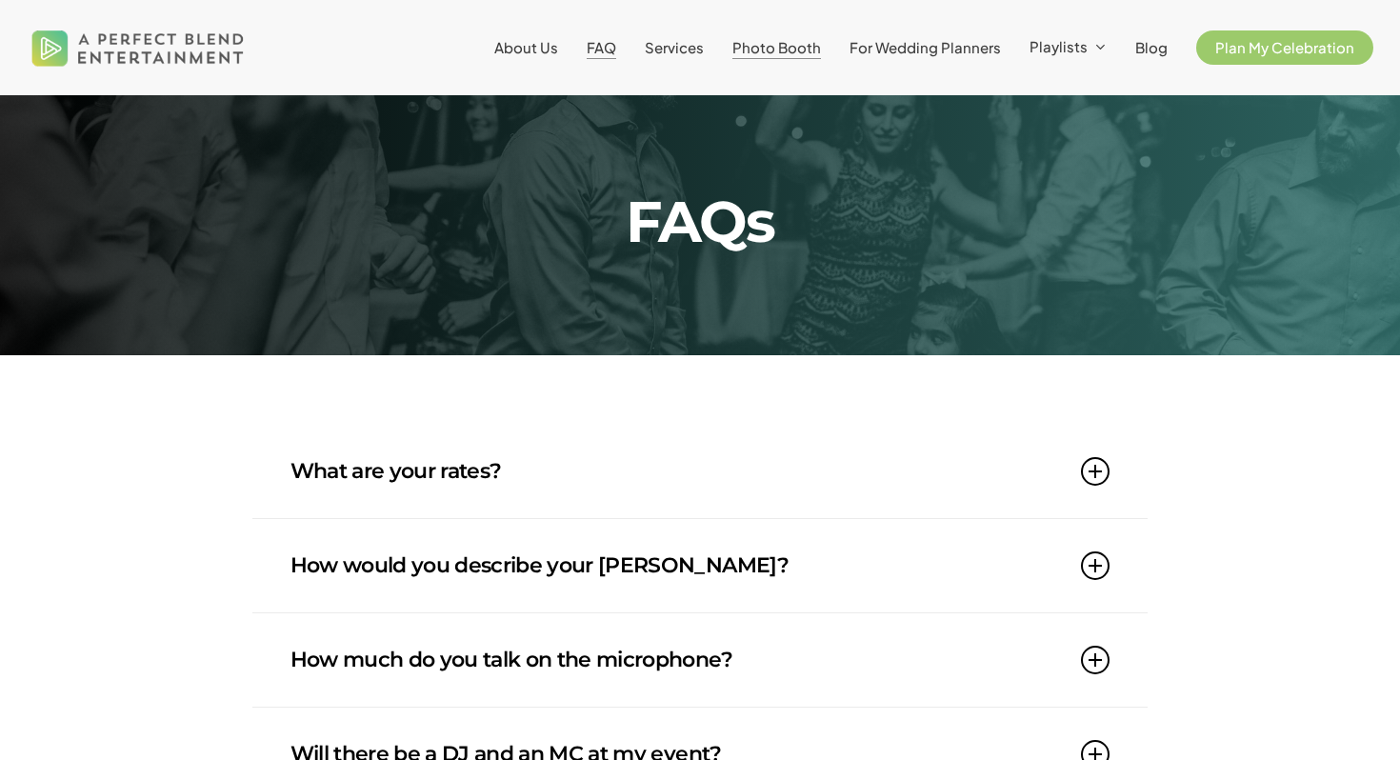
click at [795, 50] on span "Photo Booth" at bounding box center [777, 47] width 89 height 18
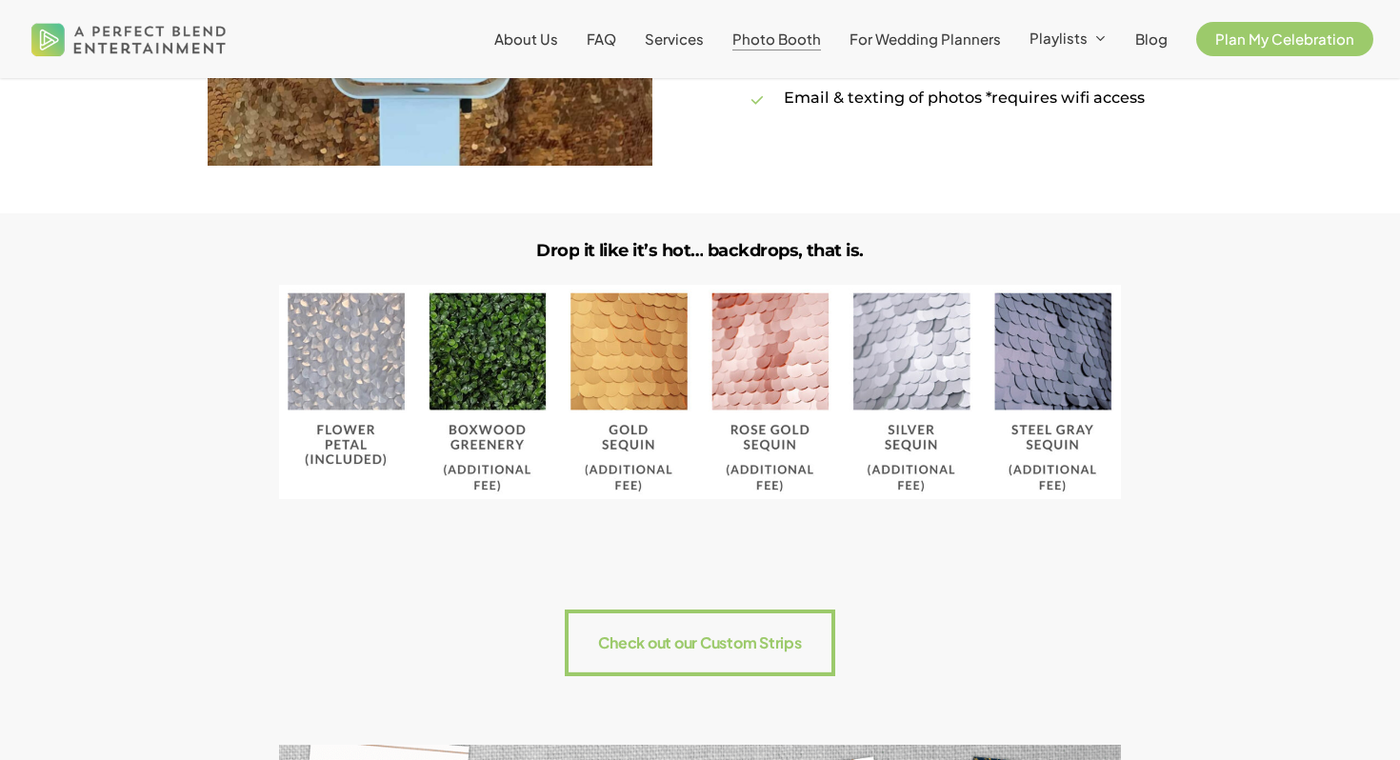
scroll to position [1855, 0]
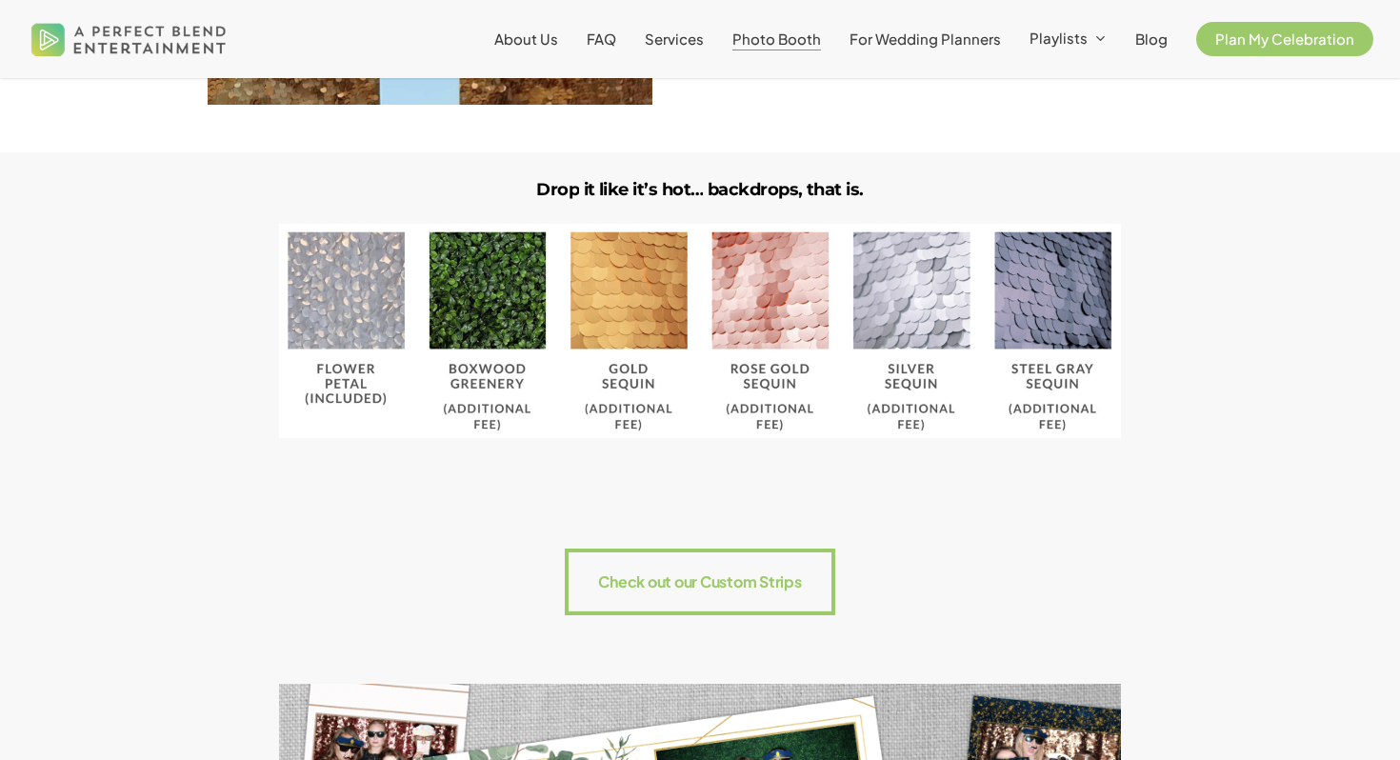
click at [775, 341] on img at bounding box center [699, 331] width 841 height 214
click at [637, 350] on img at bounding box center [699, 331] width 841 height 214
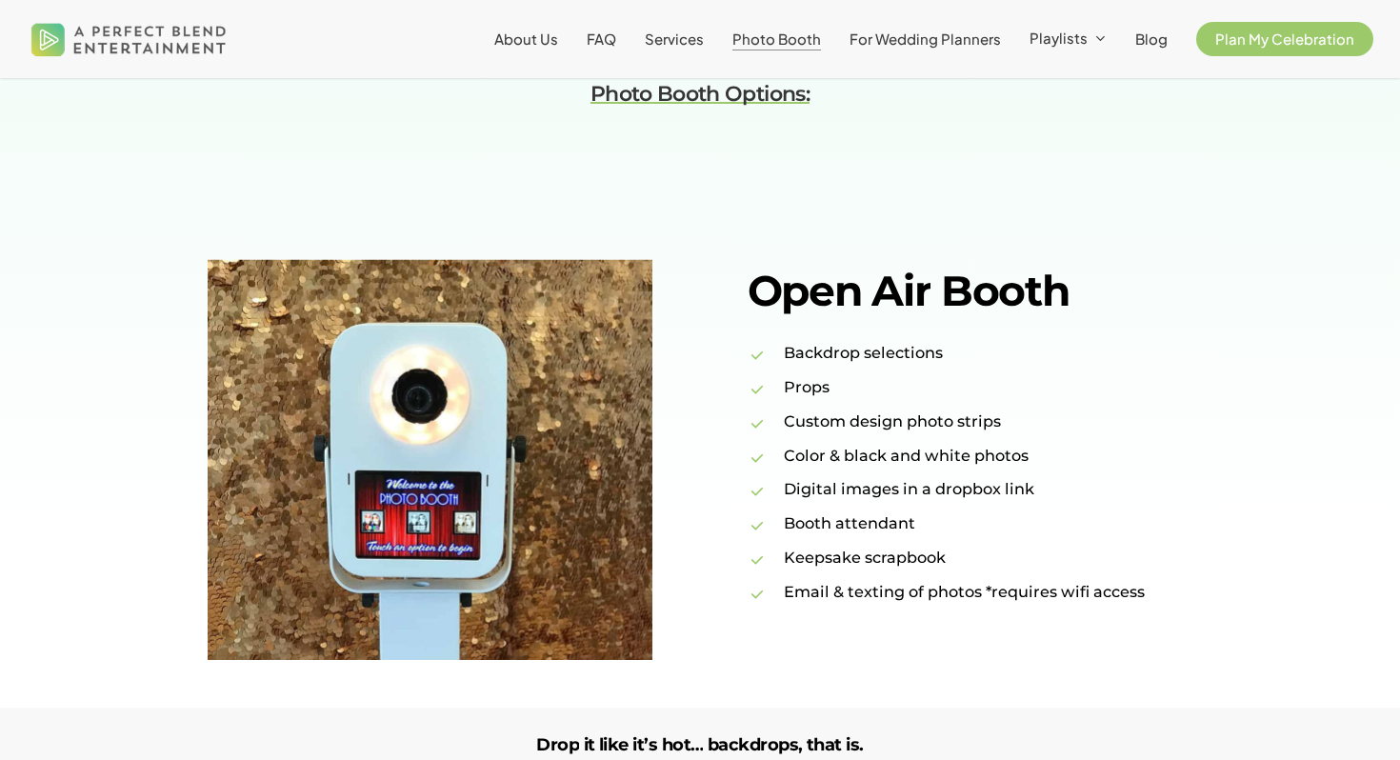
scroll to position [1303, 0]
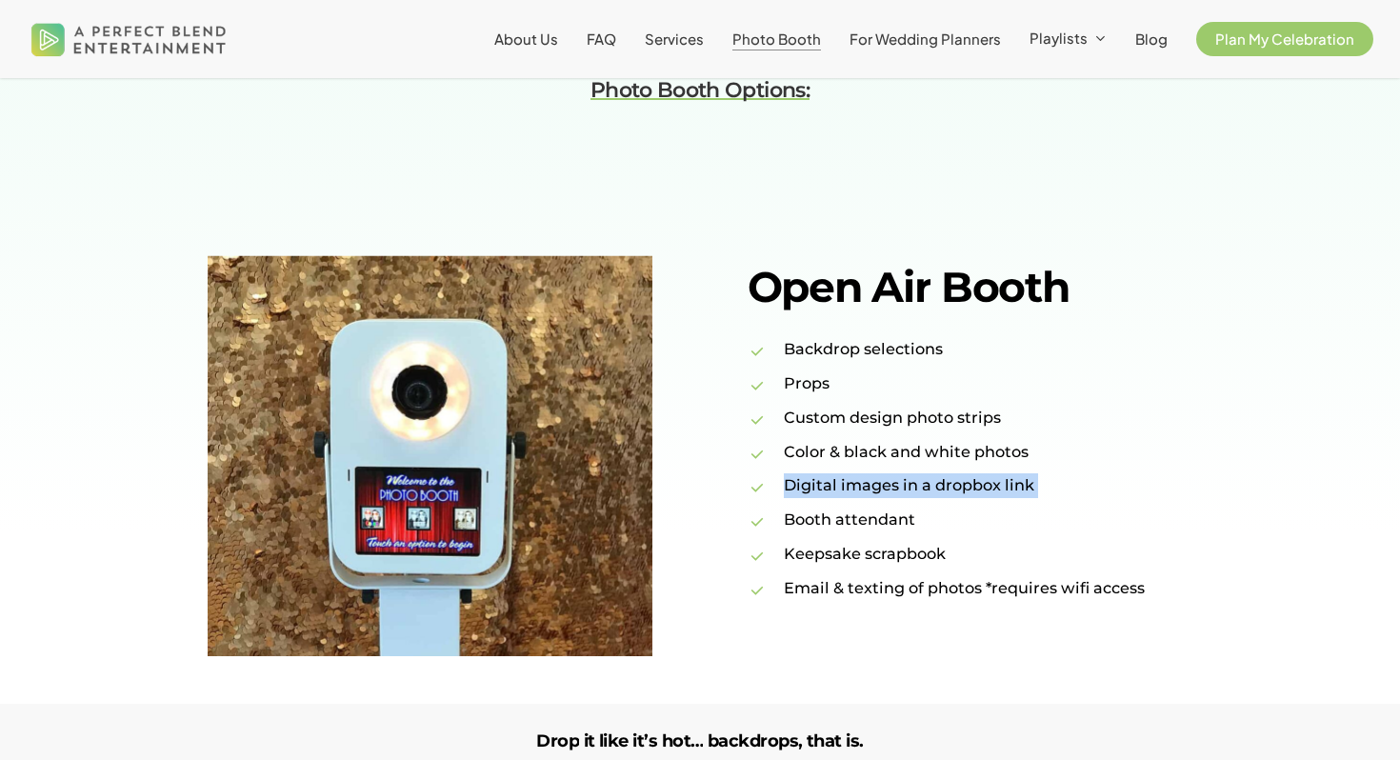
drag, startPoint x: 782, startPoint y: 514, endPoint x: 1047, endPoint y: 521, distance: 264.9
click at [1047, 498] on li "Digital images in a dropbox link" at bounding box center [970, 485] width 445 height 25
click at [947, 533] on li "Booth attendant" at bounding box center [970, 520] width 445 height 25
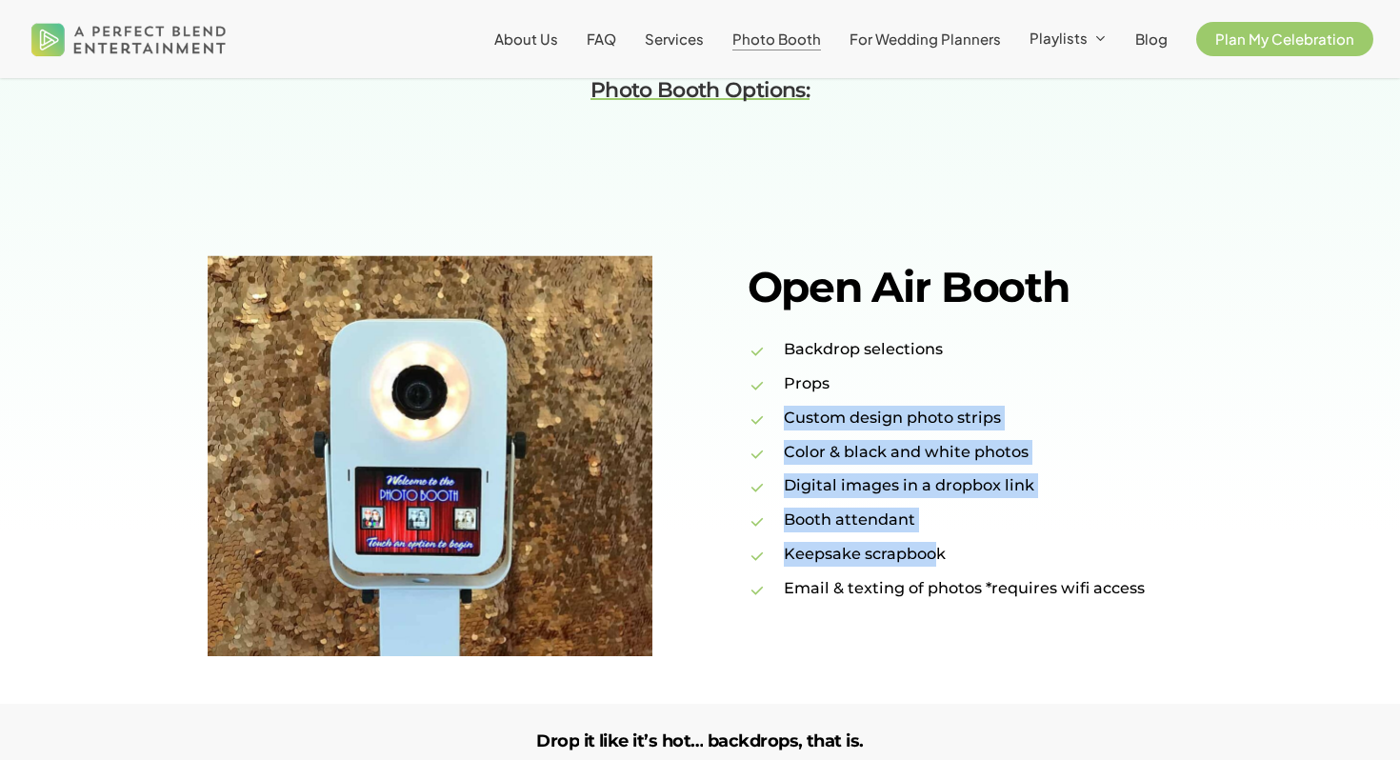
drag, startPoint x: 932, startPoint y: 576, endPoint x: 834, endPoint y: 433, distance: 174.1
click at [834, 433] on ul "Backdrop selections Props Custom design photo strips Color & black and white ph…" at bounding box center [970, 469] width 445 height 264
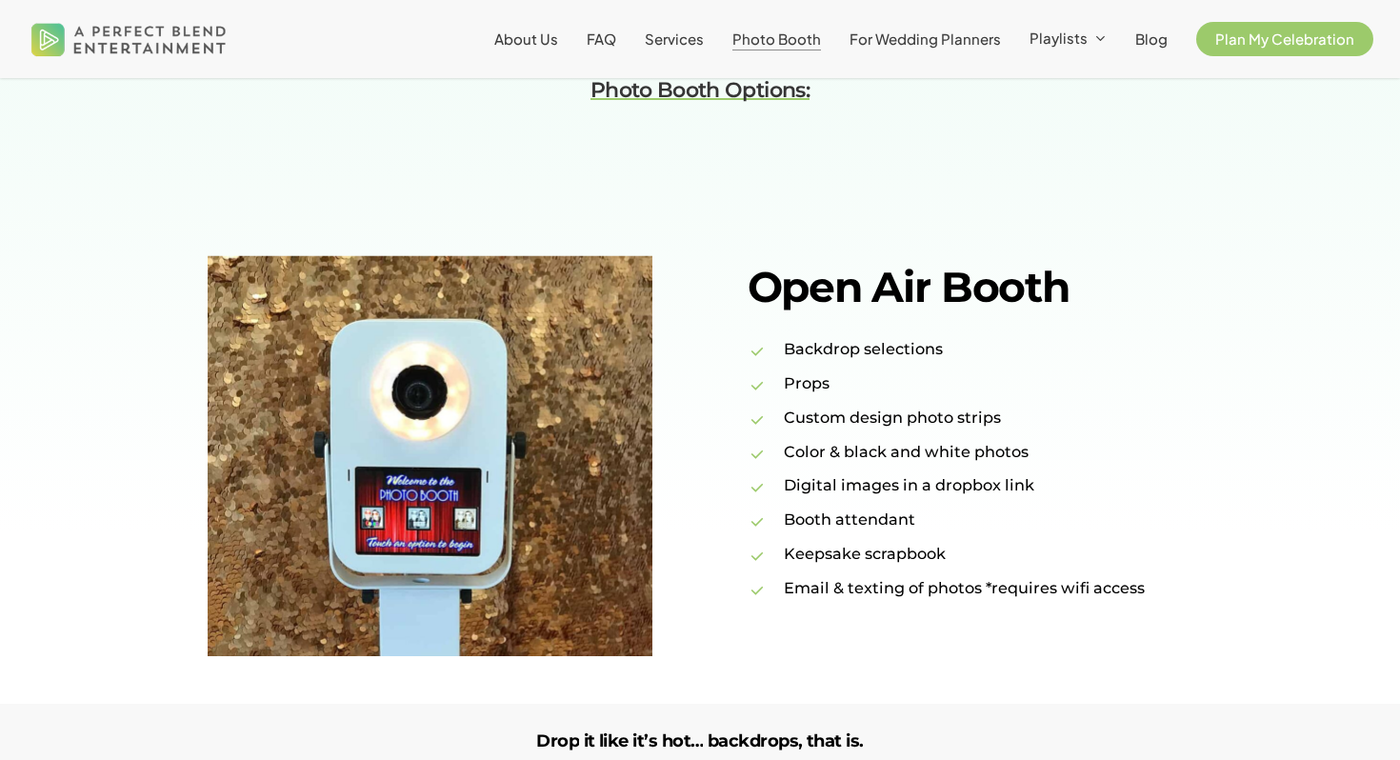
click at [965, 465] on li "Color & black and white photos" at bounding box center [970, 452] width 445 height 25
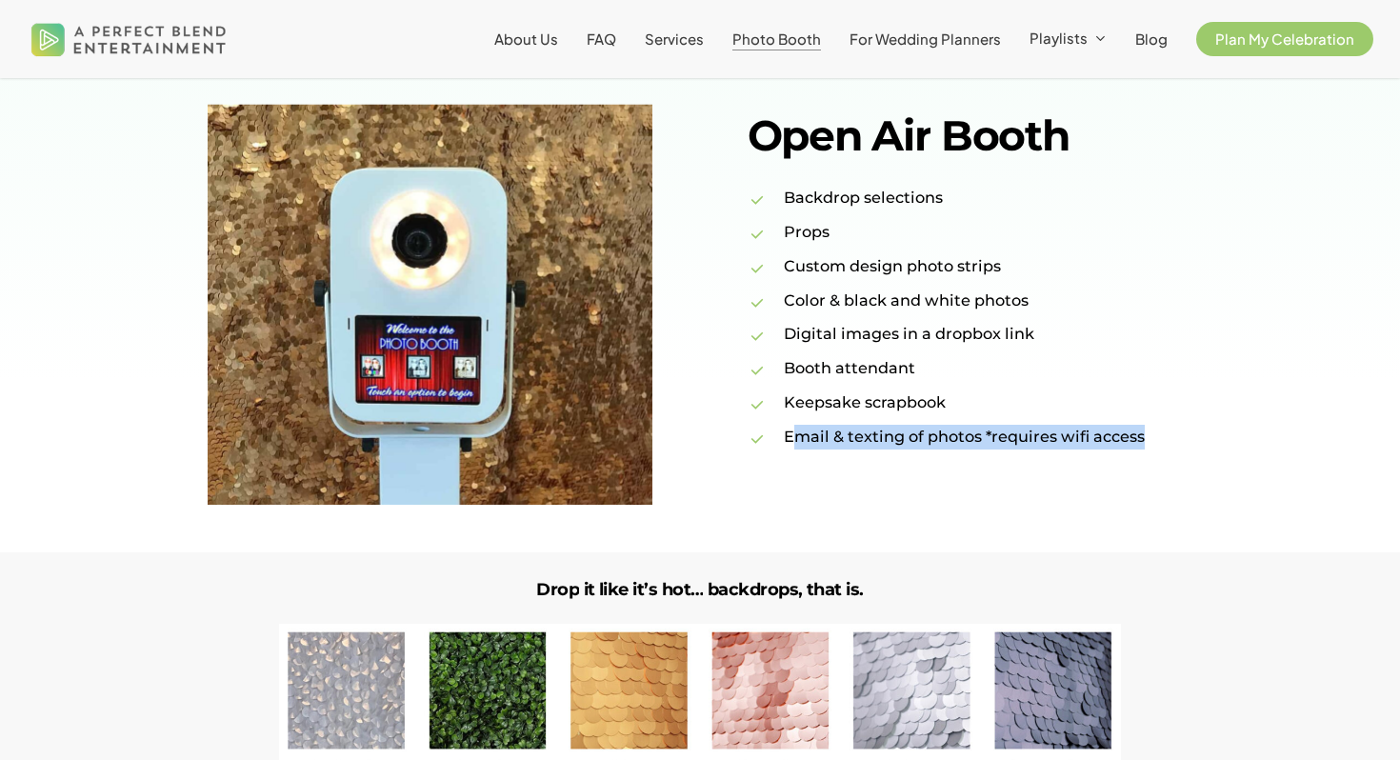
drag, startPoint x: 1198, startPoint y: 489, endPoint x: 793, endPoint y: 471, distance: 405.3
click at [794, 469] on div "Open Air Booth Backdrop selections Props Custom design photo strips Color & bla…" at bounding box center [970, 293] width 540 height 518
click at [793, 450] on li "Email & texting of photos *requires wifi access" at bounding box center [970, 437] width 445 height 25
drag, startPoint x: 777, startPoint y: 462, endPoint x: 1171, endPoint y: 462, distance: 393.5
click at [1178, 450] on li "Email & texting of photos *requires wifi access" at bounding box center [970, 437] width 445 height 25
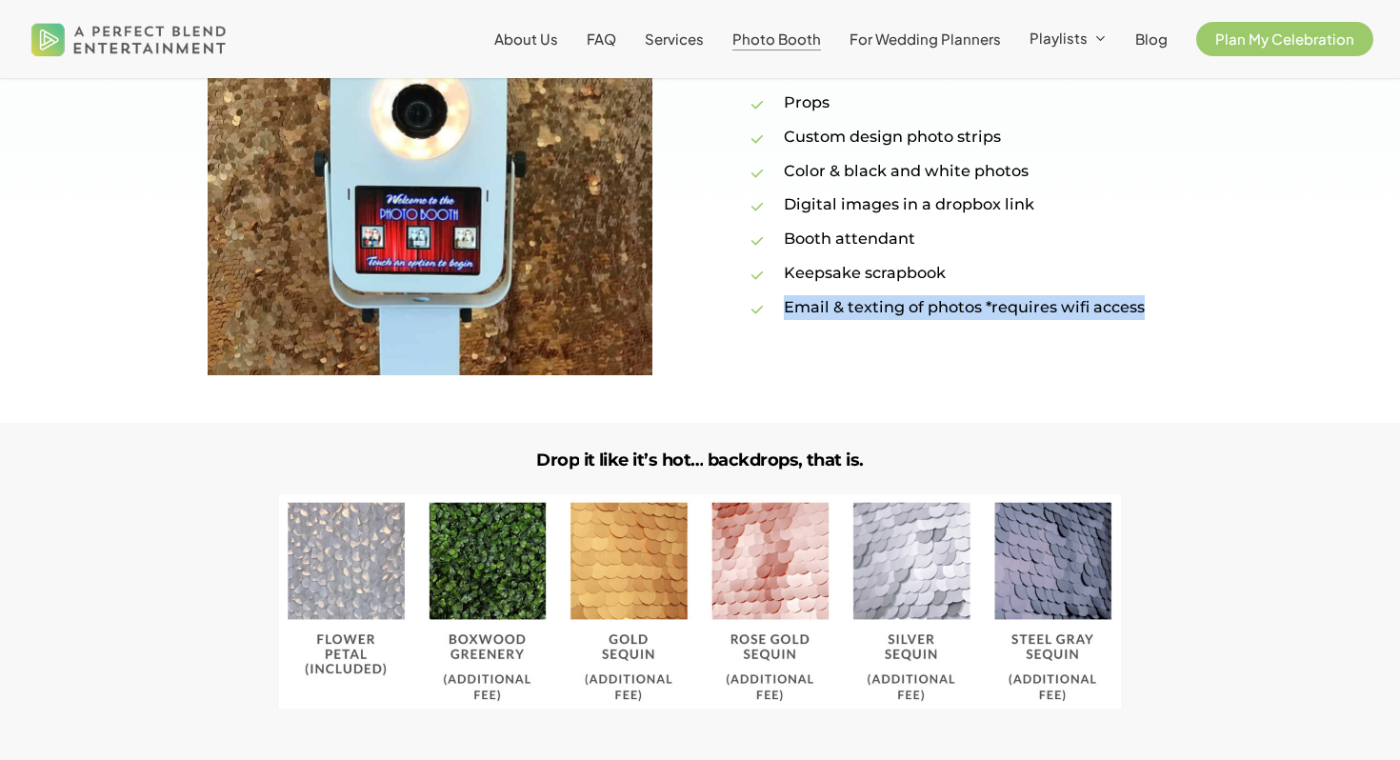
scroll to position [1583, 0]
click at [488, 635] on img at bounding box center [699, 602] width 841 height 214
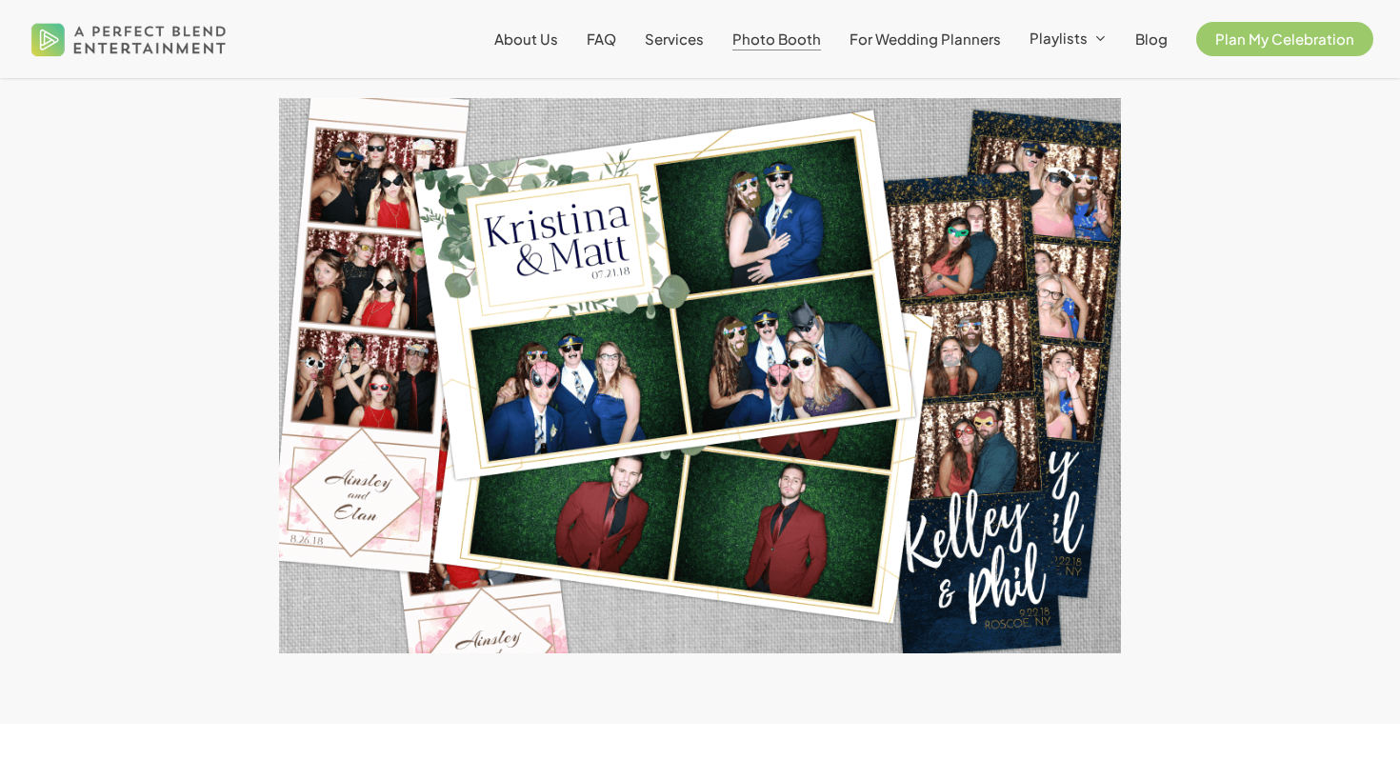
scroll to position [2379, 0]
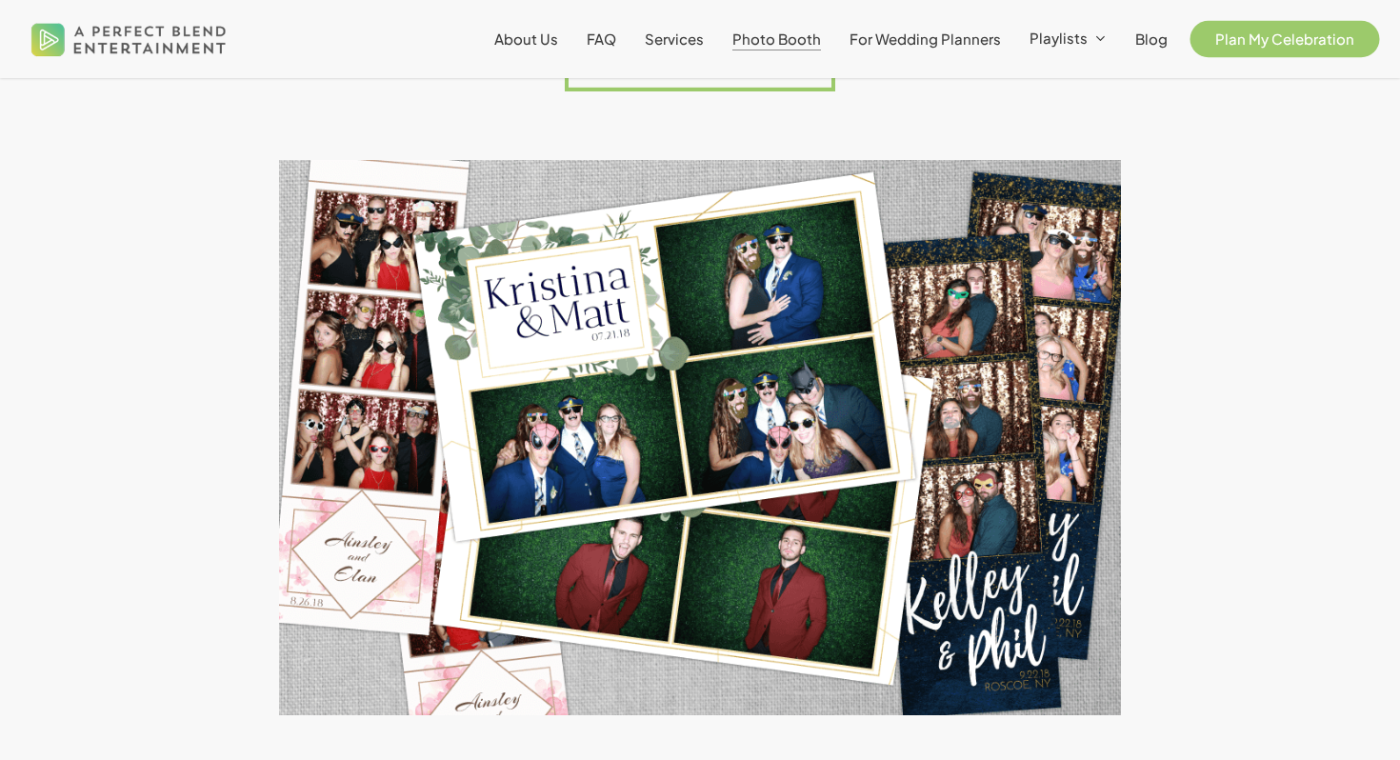
click at [1296, 45] on span "Plan My Celebration" at bounding box center [1285, 39] width 139 height 18
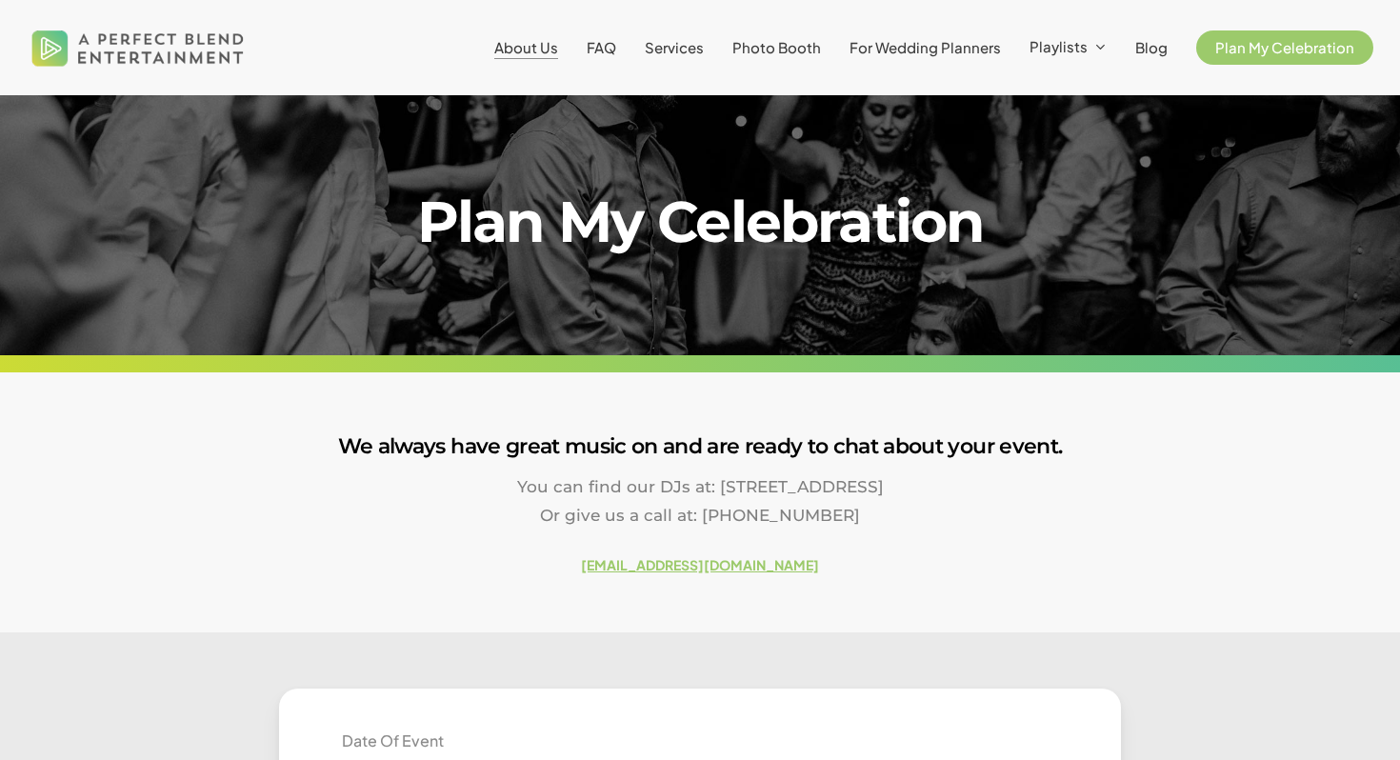
click at [551, 52] on span "About Us" at bounding box center [526, 47] width 64 height 18
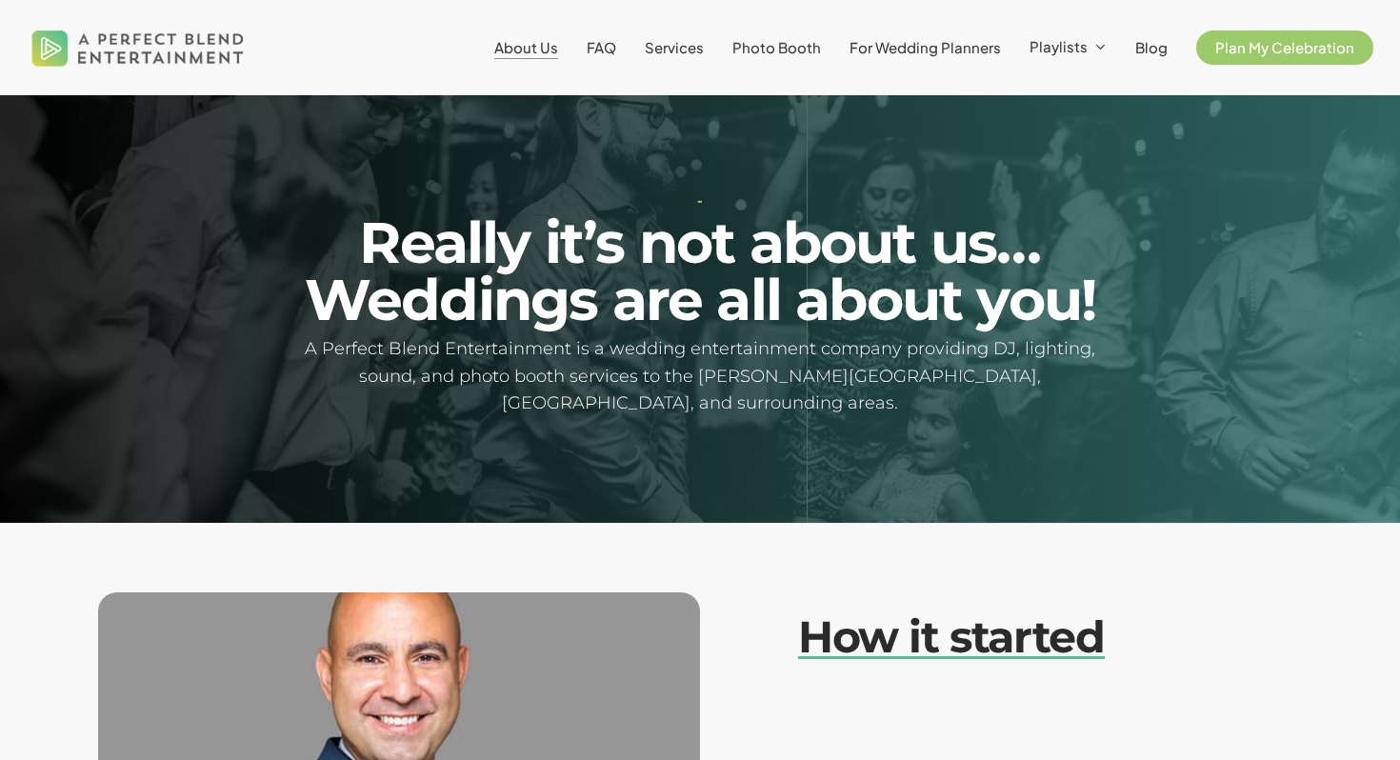
click at [149, 39] on img at bounding box center [138, 47] width 223 height 69
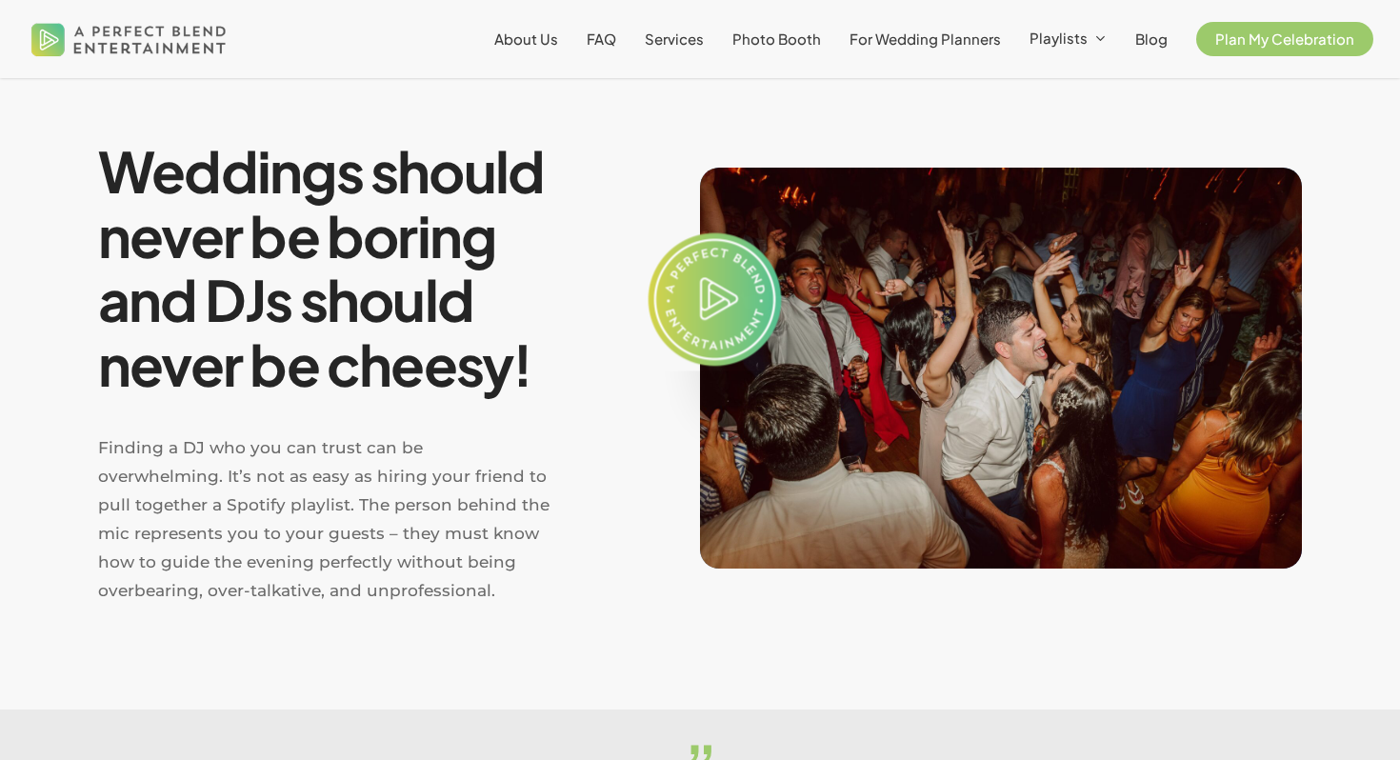
scroll to position [732, 0]
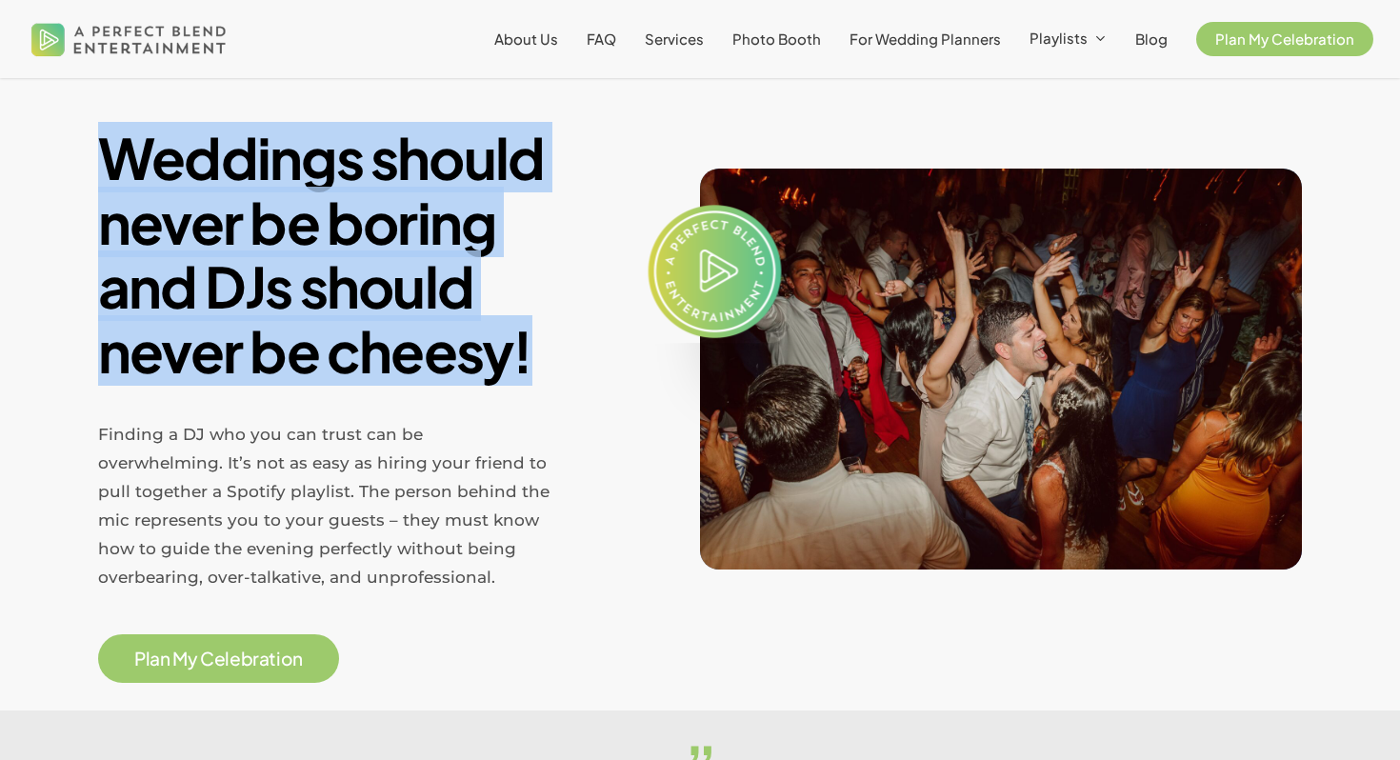
drag, startPoint x: 580, startPoint y: 368, endPoint x: 94, endPoint y: 178, distance: 521.5
click at [94, 178] on div "Weddings should never be boring and DJs should never be cheesy! Finding a DJ wh…" at bounding box center [350, 399] width 700 height 623
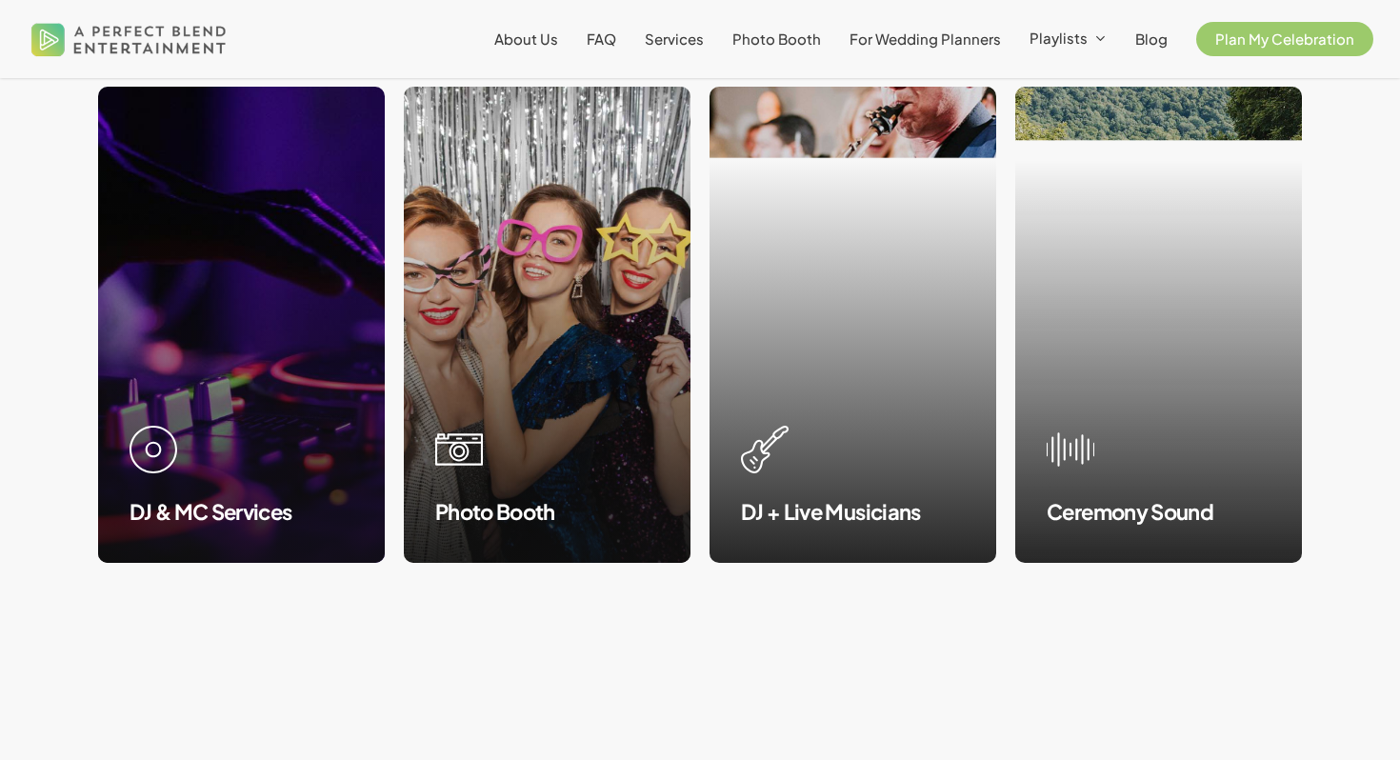
scroll to position [1830, 0]
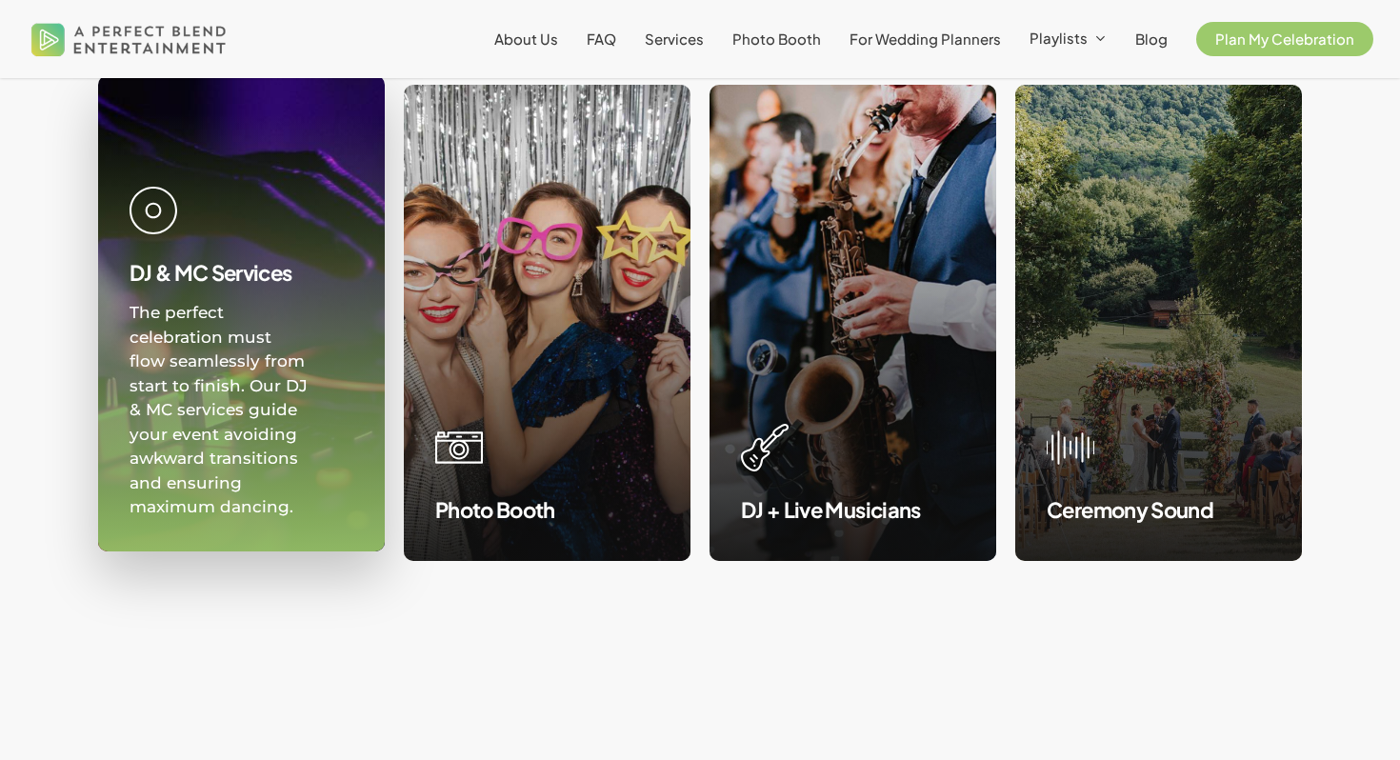
click at [225, 421] on link at bounding box center [241, 313] width 285 height 474
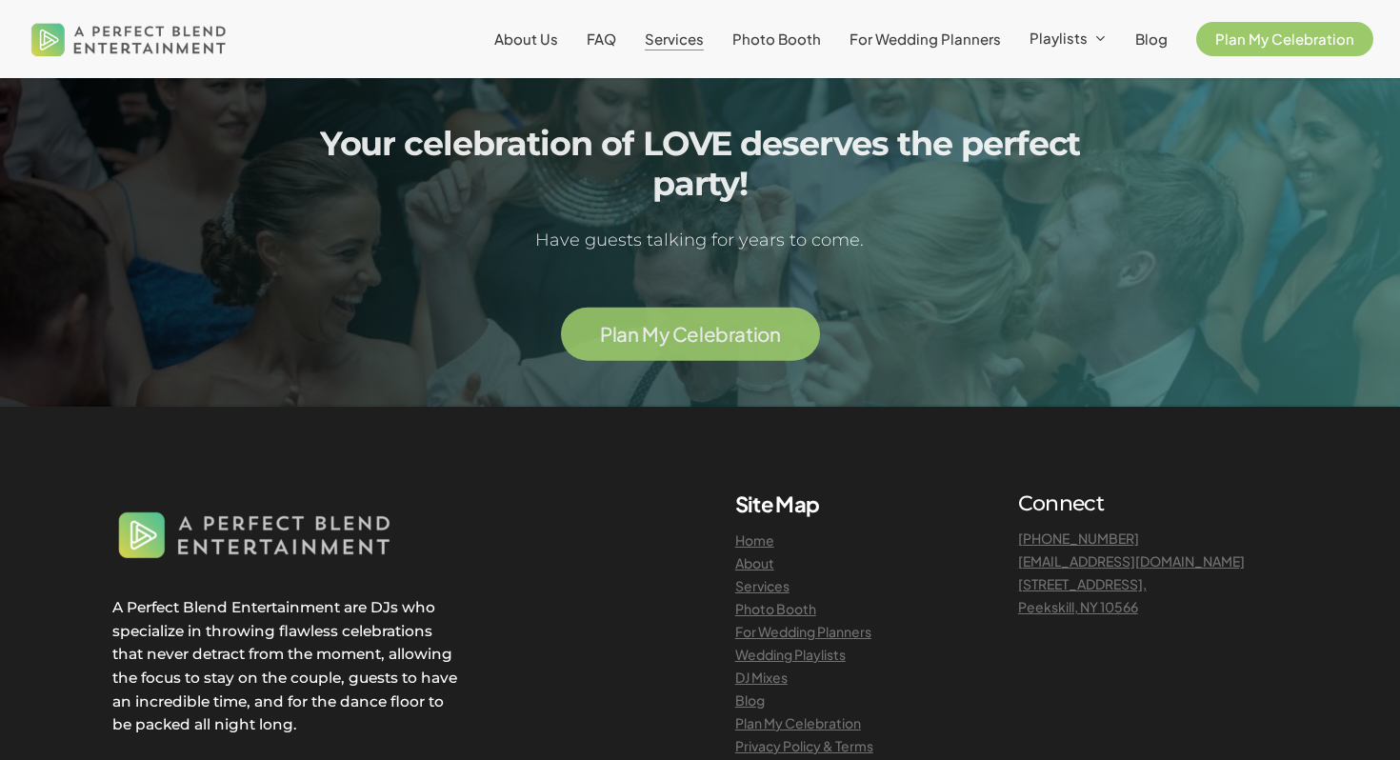
scroll to position [4098, 0]
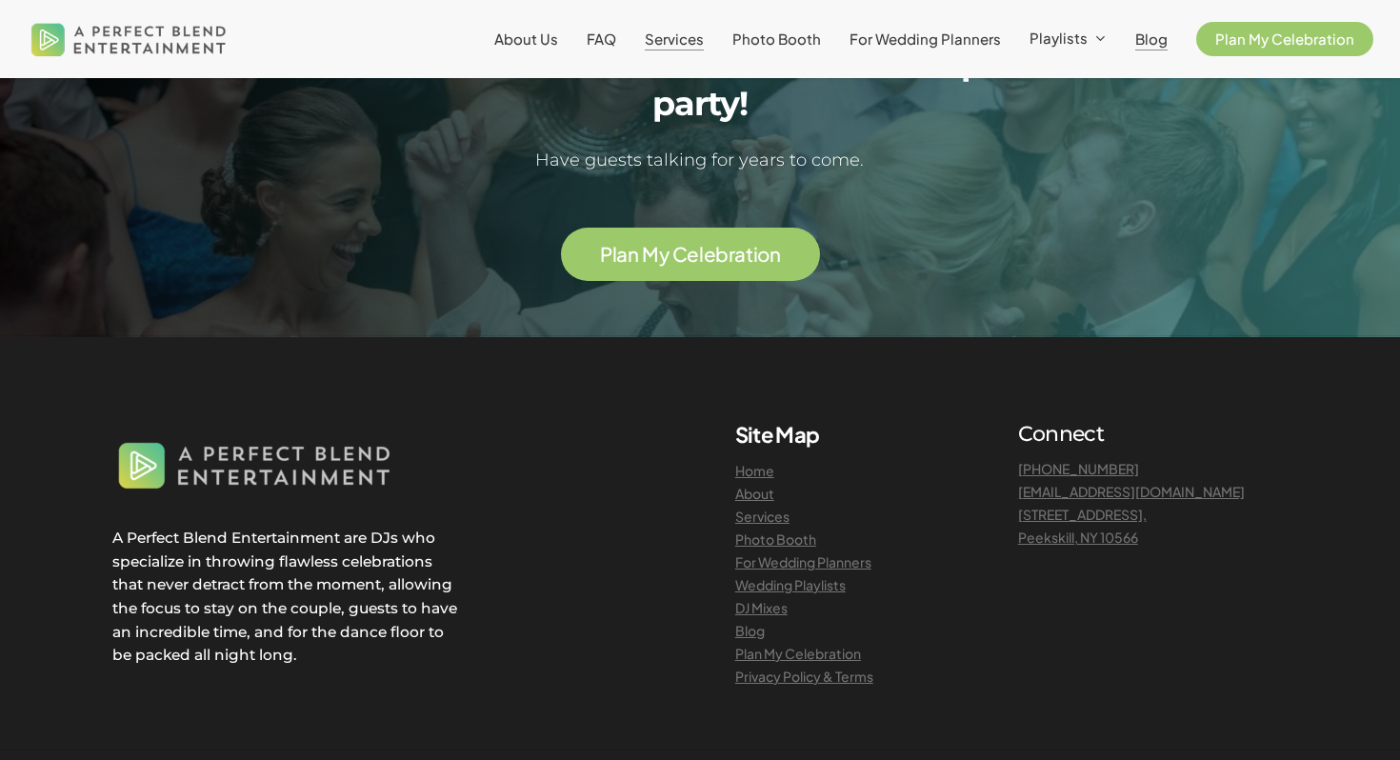
click at [1157, 44] on span "Blog" at bounding box center [1152, 39] width 32 height 18
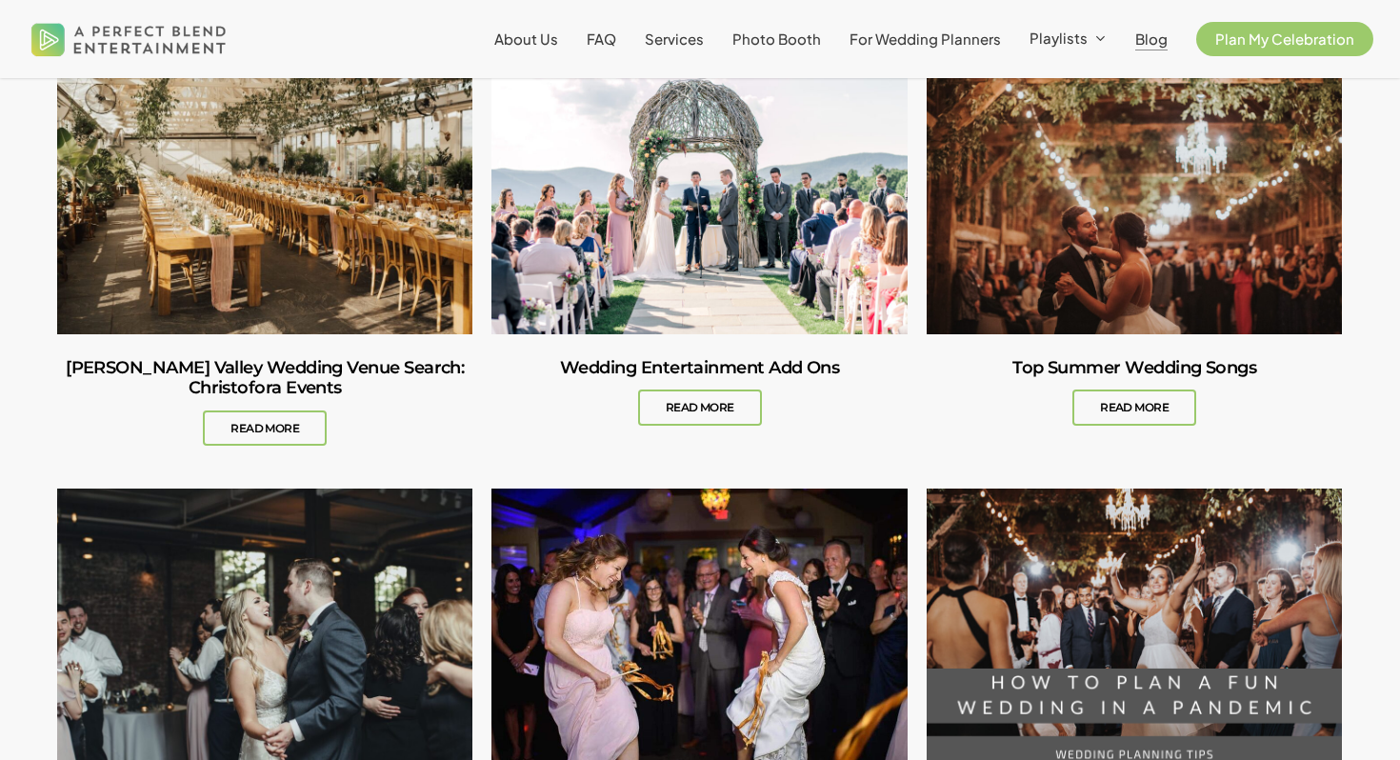
scroll to position [1113, 0]
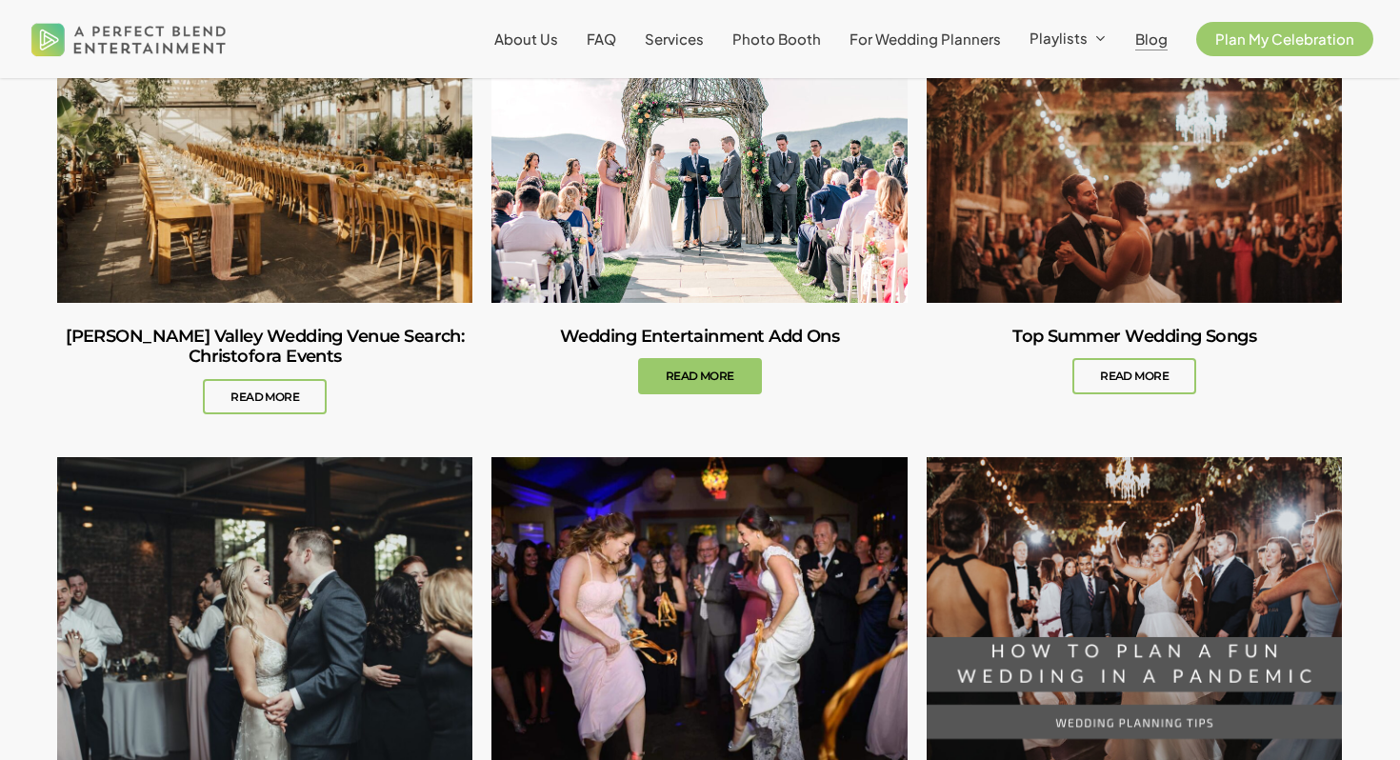
click at [698, 373] on link "Wedding Entertainment Add Ons" at bounding box center [699, 360] width 415 height 115
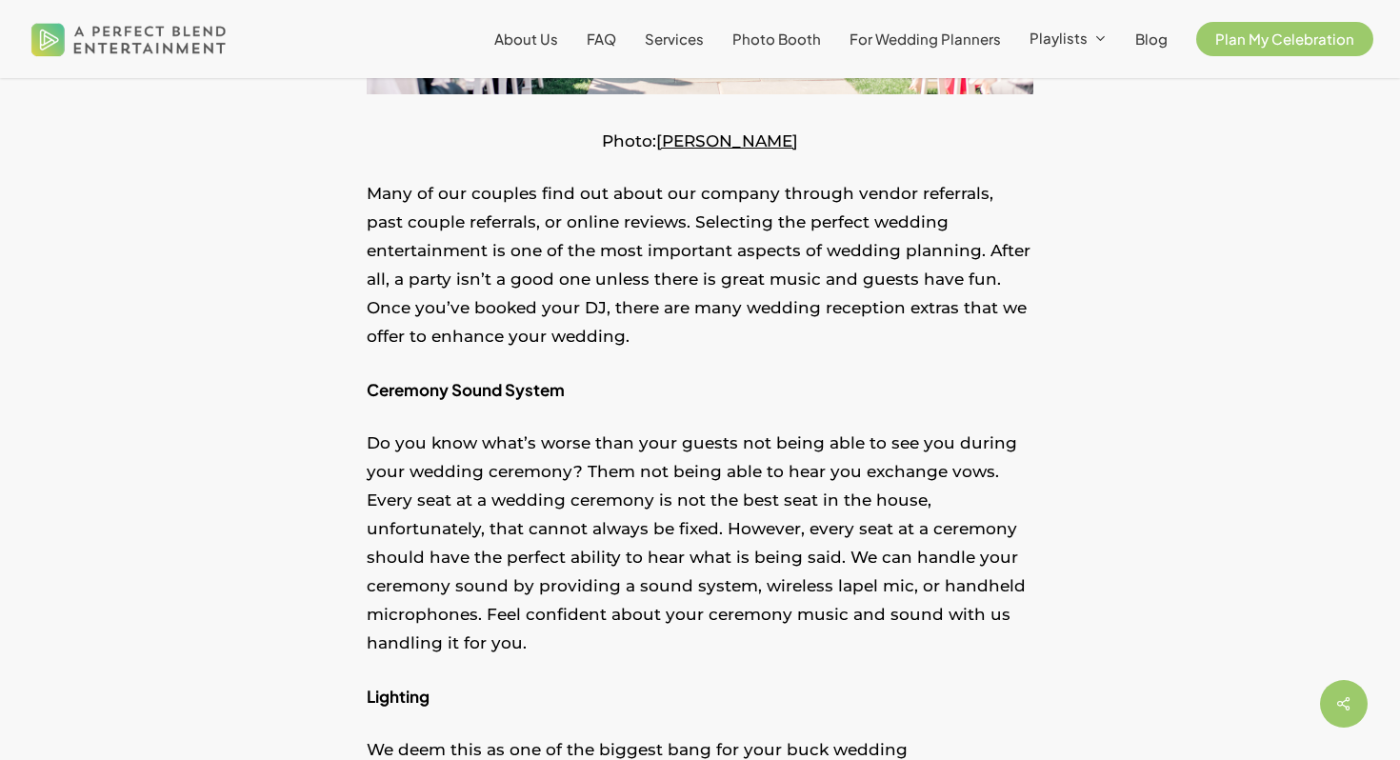
scroll to position [729, 0]
